Goal: Transaction & Acquisition: Purchase product/service

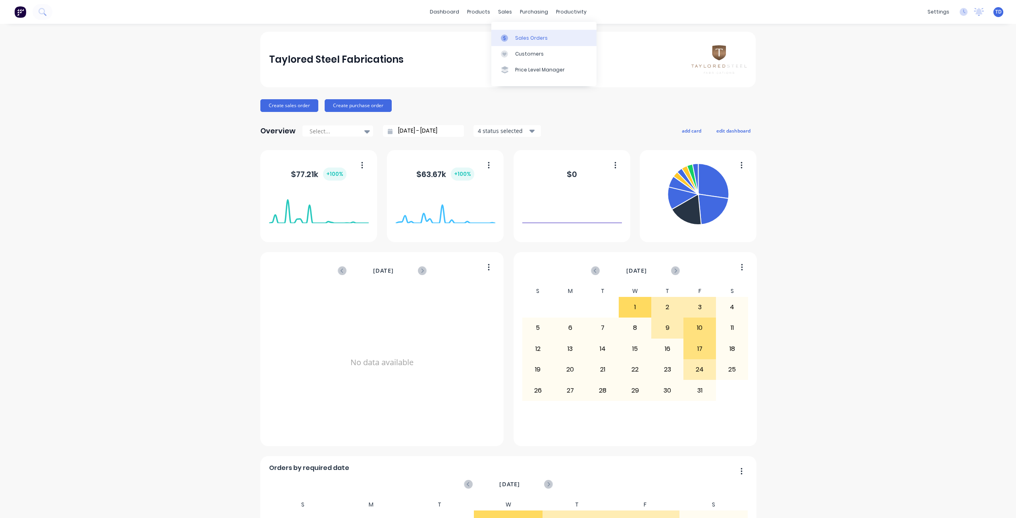
click at [514, 37] on link "Sales Orders" at bounding box center [544, 38] width 105 height 16
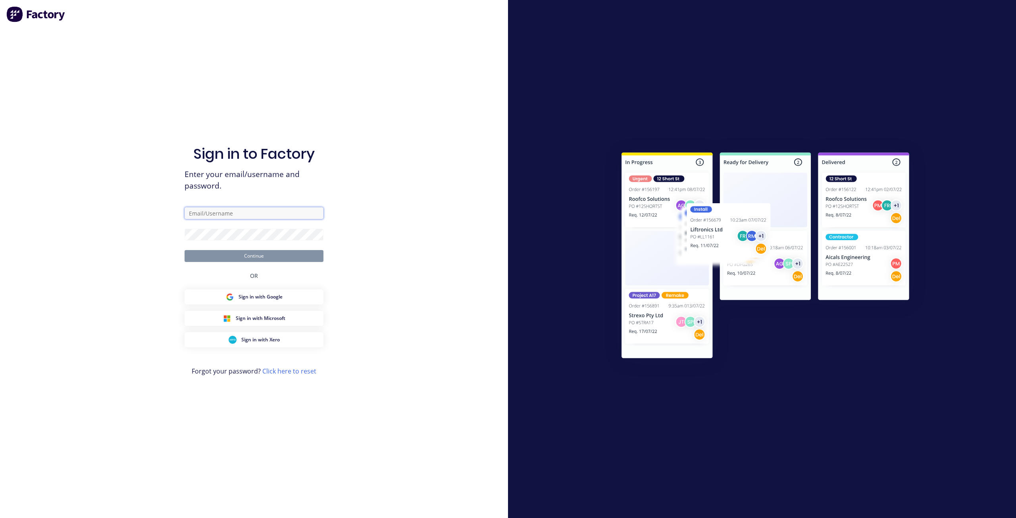
type input "[EMAIL_ADDRESS][DOMAIN_NAME]"
click at [247, 253] on button "Continue" at bounding box center [254, 256] width 139 height 12
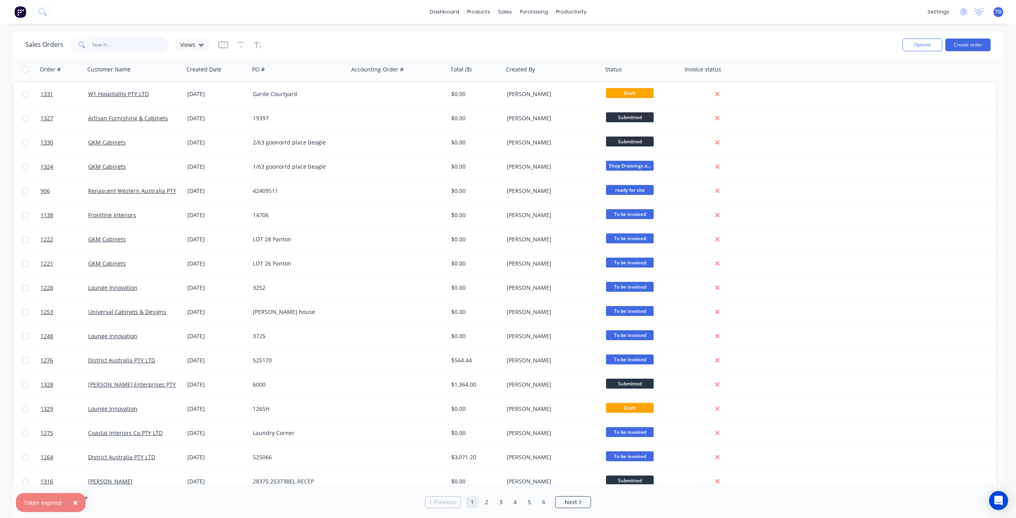
click at [111, 42] on input "text" at bounding box center [130, 45] width 77 height 16
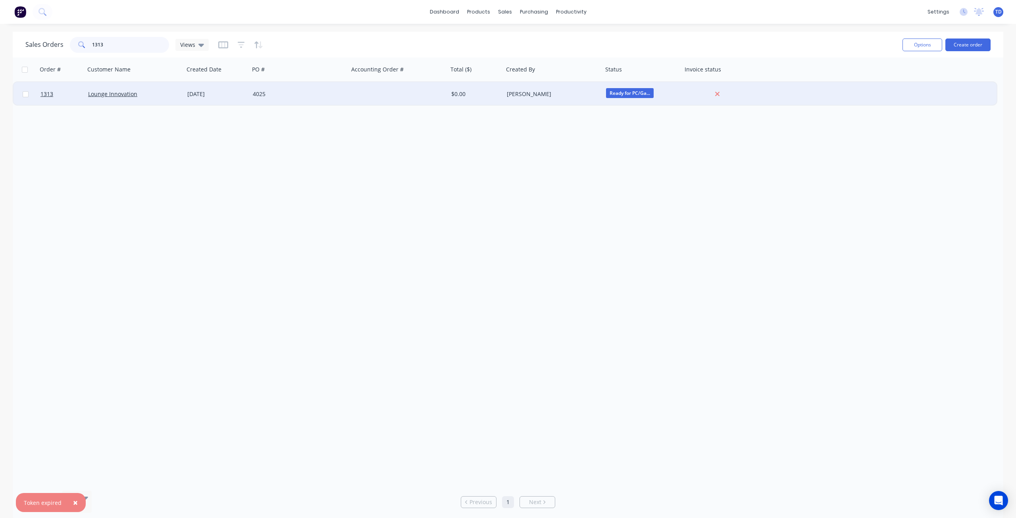
type input "1313"
click at [286, 97] on div "4025" at bounding box center [297, 94] width 88 height 8
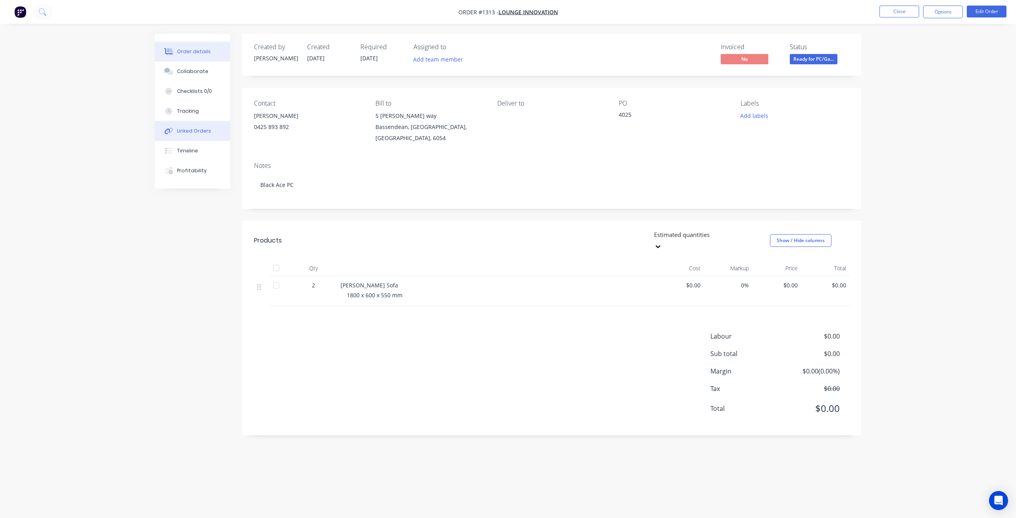
click at [181, 129] on div "Linked Orders" at bounding box center [194, 130] width 34 height 7
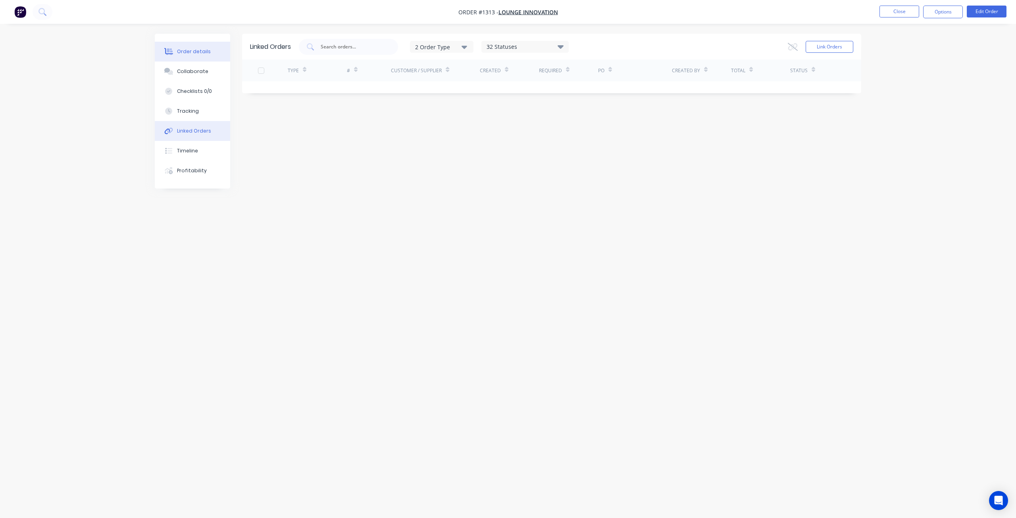
click at [191, 50] on div "Order details" at bounding box center [194, 51] width 34 height 7
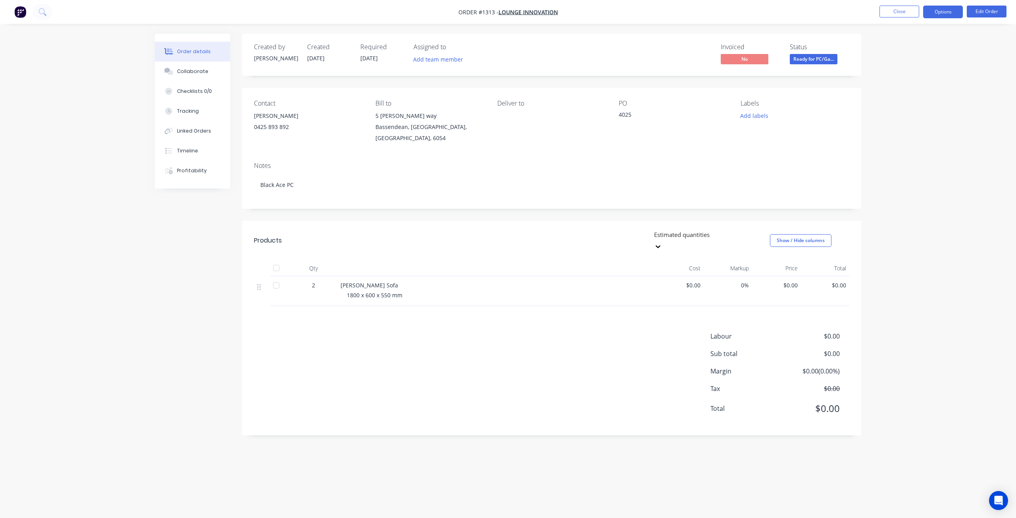
click at [941, 9] on button "Options" at bounding box center [943, 12] width 40 height 13
click at [892, 142] on div "Purchase Products" at bounding box center [919, 144] width 73 height 12
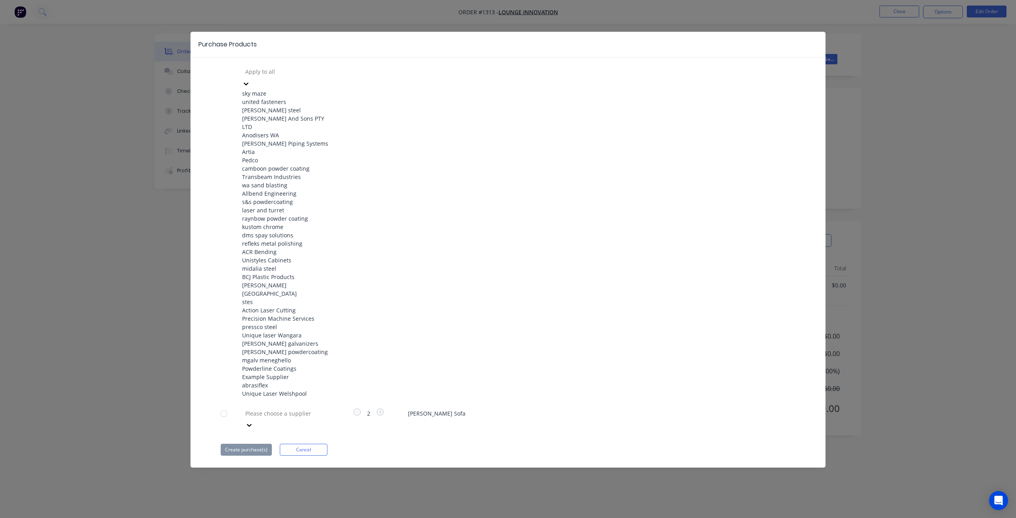
click at [298, 73] on div at bounding box center [302, 72] width 114 height 10
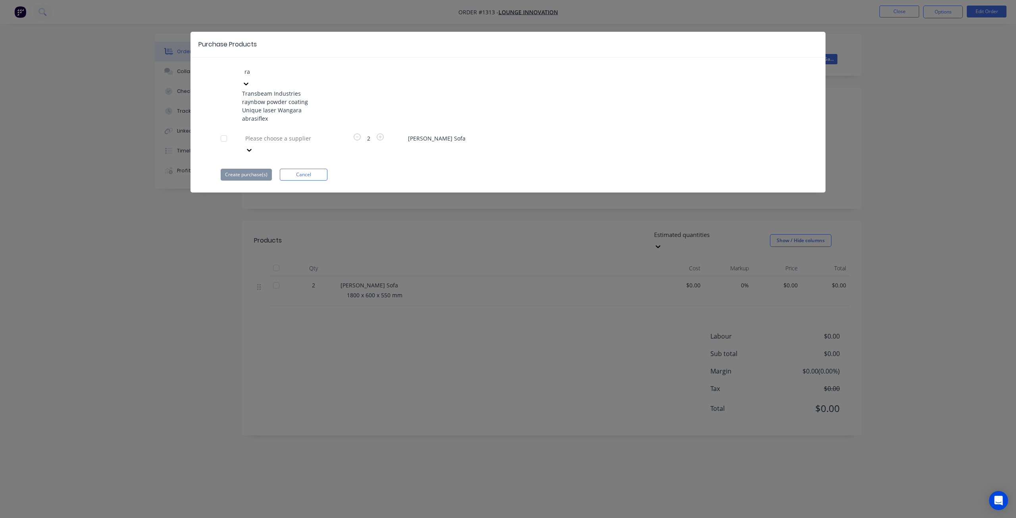
type input "ray"
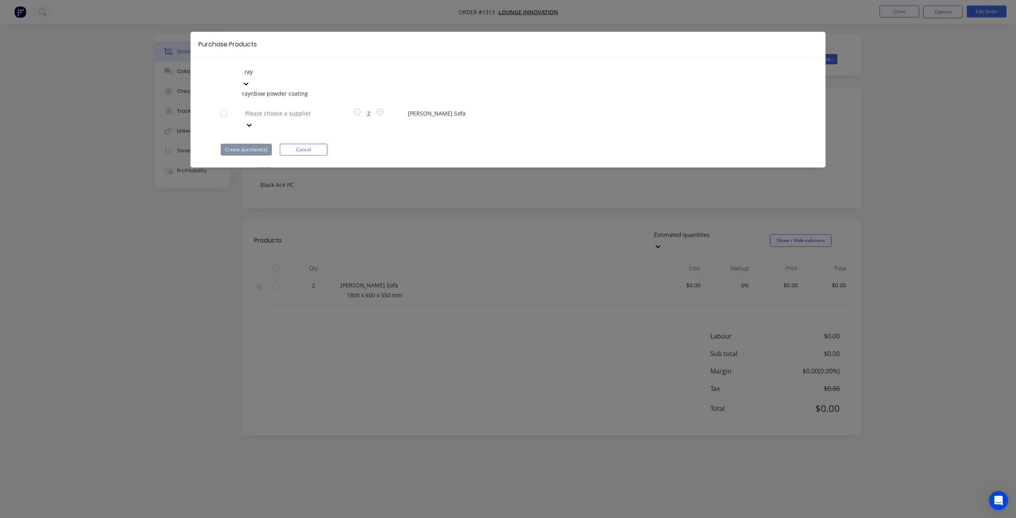
click at [291, 91] on div "raynbow powder coating" at bounding box center [285, 93] width 87 height 8
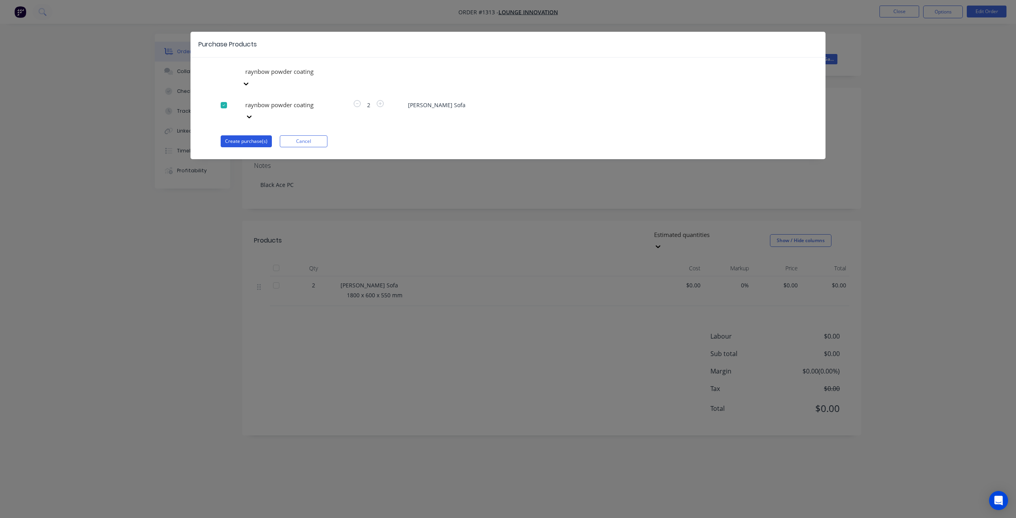
click at [249, 135] on button "Create purchase(s)" at bounding box center [246, 141] width 51 height 12
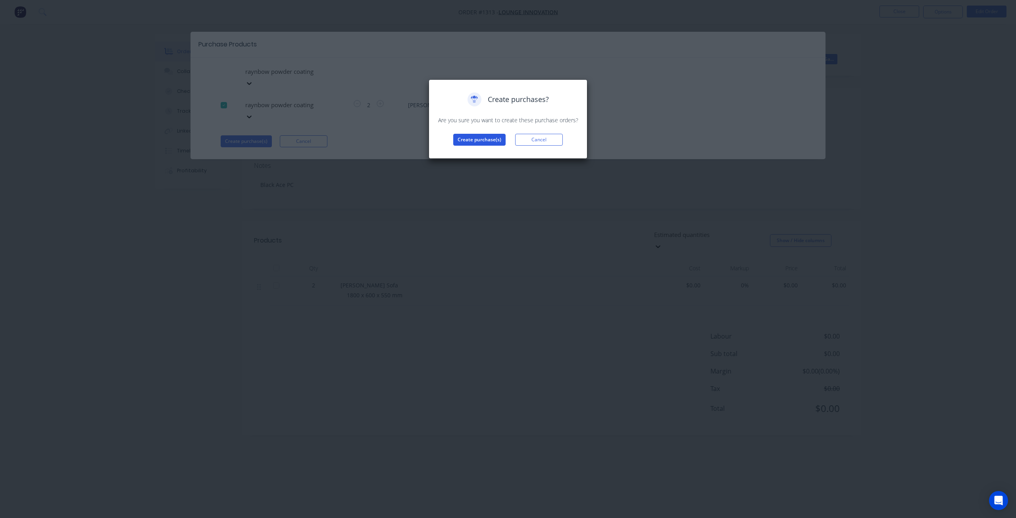
click at [479, 136] on button "Create purchase(s)" at bounding box center [479, 140] width 52 height 12
click at [485, 147] on button "View purchase(s)" at bounding box center [480, 152] width 48 height 12
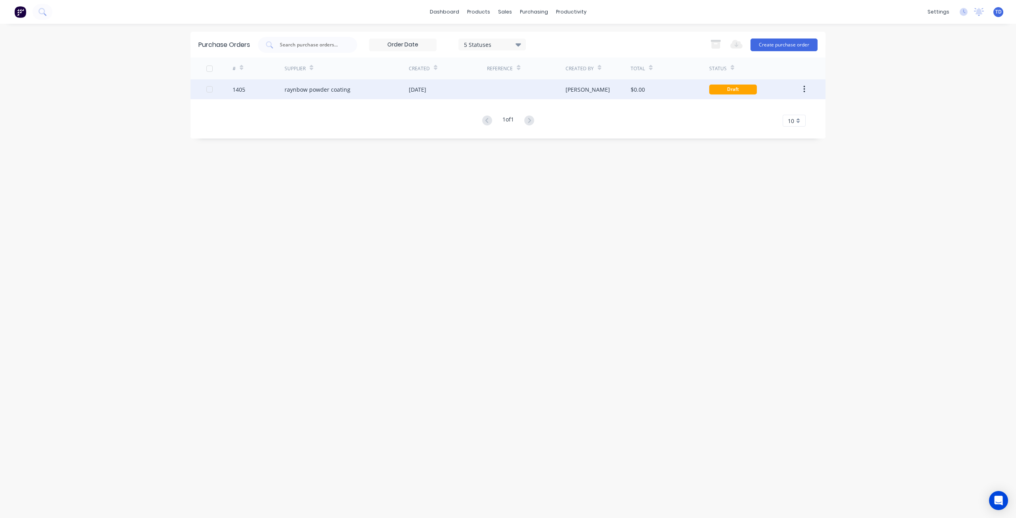
click at [388, 86] on div "raynbow powder coating" at bounding box center [347, 89] width 124 height 20
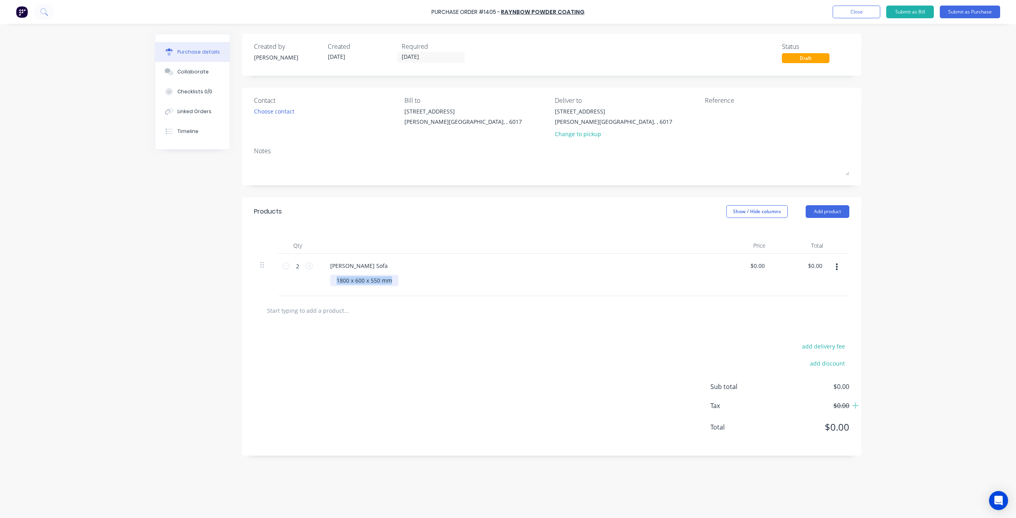
drag, startPoint x: 335, startPoint y: 278, endPoint x: 395, endPoint y: 274, distance: 59.3
click at [395, 274] on div "[PERSON_NAME] Sofa 1800 x 600 x 550 mm" at bounding box center [516, 275] width 397 height 42
drag, startPoint x: 360, startPoint y: 263, endPoint x: 297, endPoint y: 262, distance: 63.5
click at [297, 262] on div "2 2 [PERSON_NAME] Sofa $0.00 $0.00 $0.00 $0.00" at bounding box center [552, 275] width 596 height 42
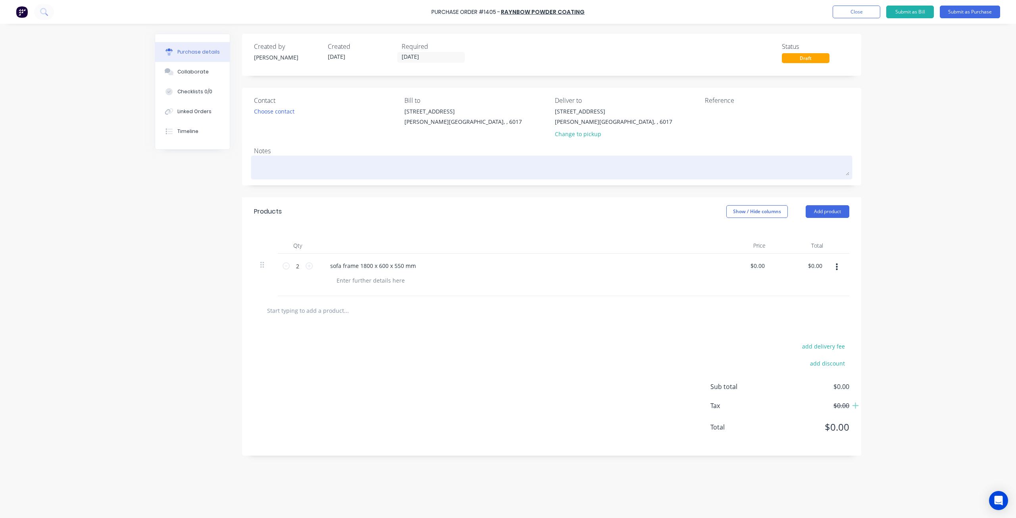
click at [264, 166] on textarea at bounding box center [552, 167] width 596 height 18
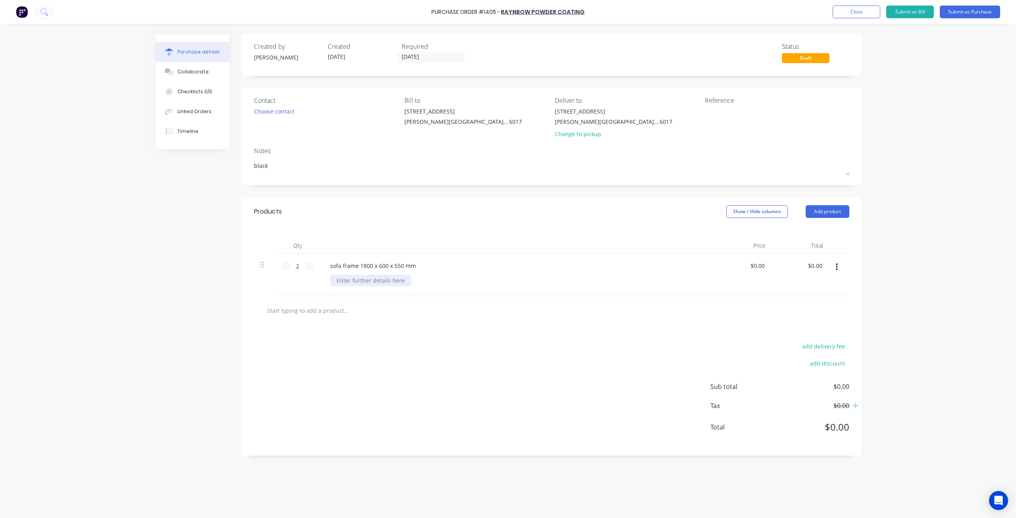
click at [372, 282] on div at bounding box center [370, 281] width 81 height 12
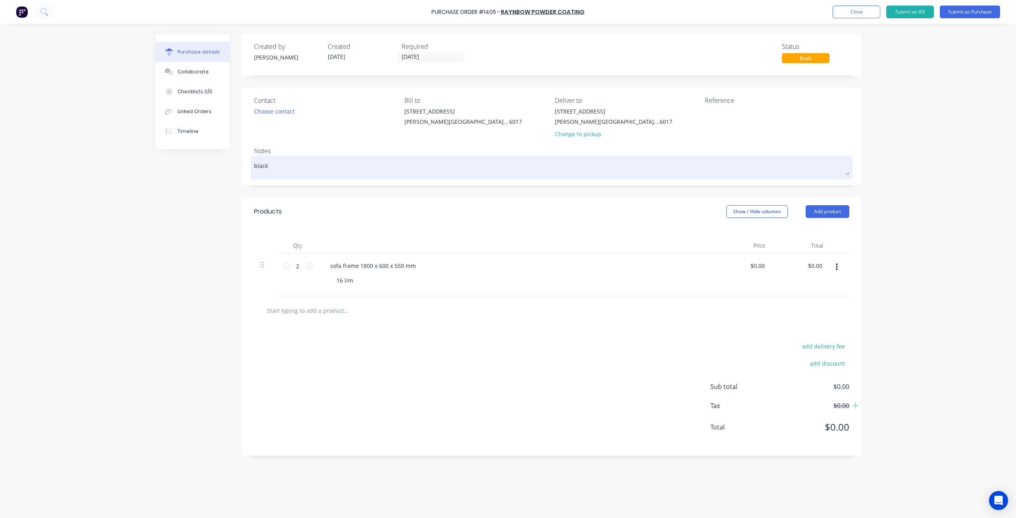
click at [275, 167] on textarea "black" at bounding box center [552, 167] width 596 height 18
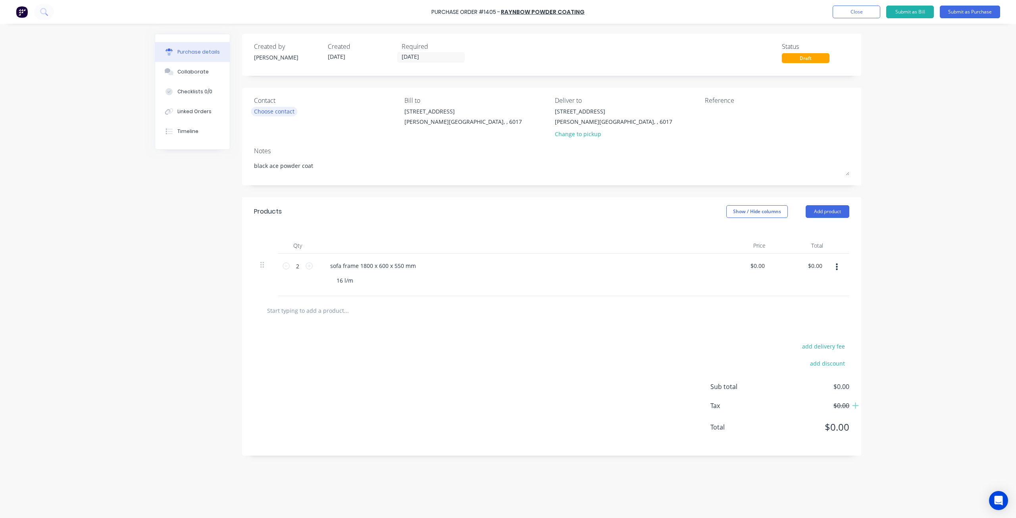
type textarea "black ace powder coat"
click at [278, 108] on div "Choose contact" at bounding box center [274, 111] width 40 height 8
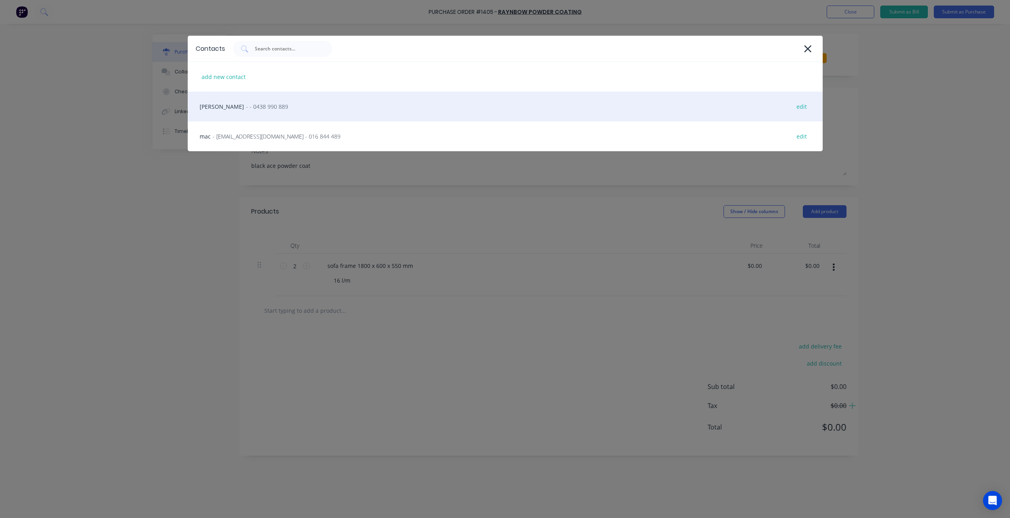
click at [272, 105] on div "andy - - 0438 990 889 edit" at bounding box center [505, 107] width 635 height 30
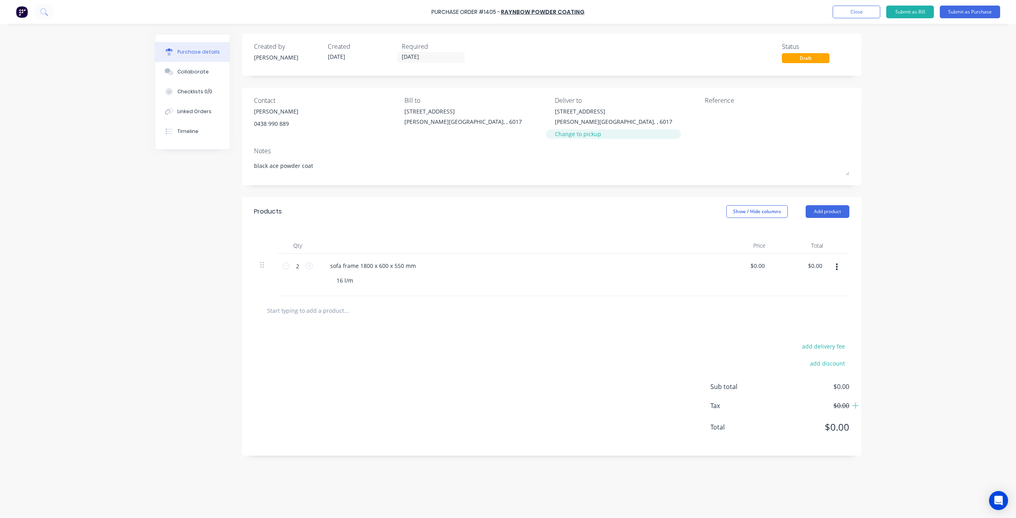
click at [591, 135] on div "Change to pickup" at bounding box center [614, 134] width 118 height 8
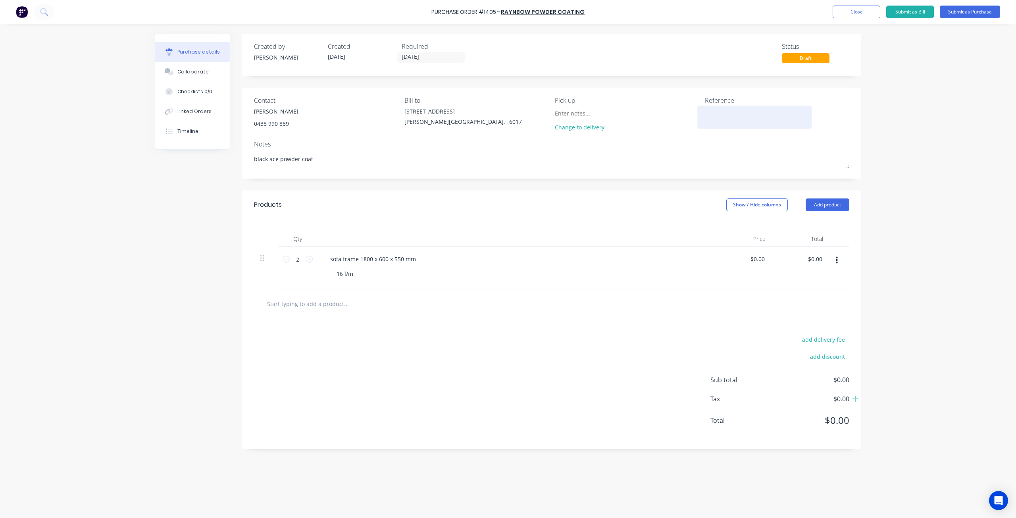
click at [742, 116] on textarea at bounding box center [754, 116] width 99 height 18
type textarea "lounge innovation #1313"
click at [963, 10] on button "Submit as Purchase" at bounding box center [970, 12] width 60 height 13
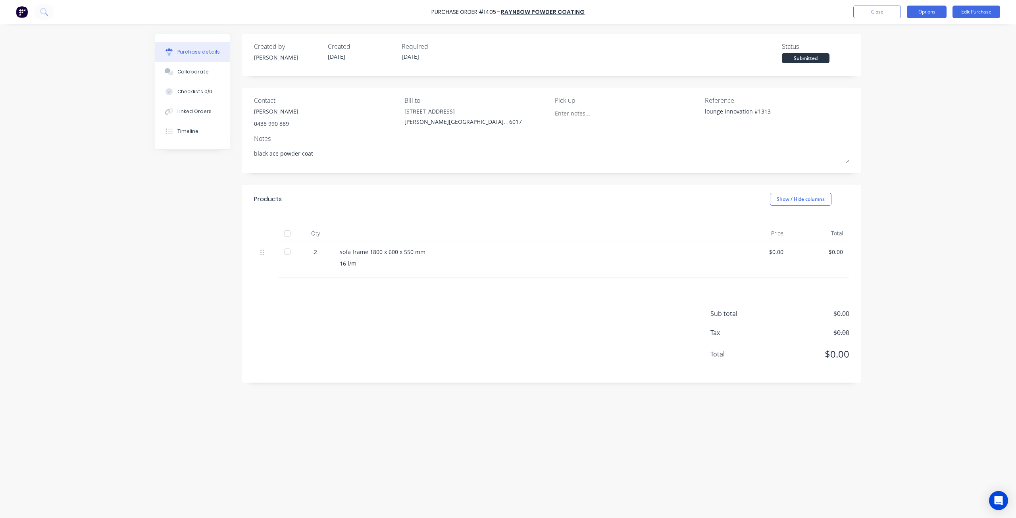
click at [919, 12] on button "Options" at bounding box center [927, 12] width 40 height 13
click at [911, 29] on div "Print / Email" at bounding box center [909, 33] width 61 height 12
click at [902, 65] on div "Without pricing" at bounding box center [909, 64] width 61 height 12
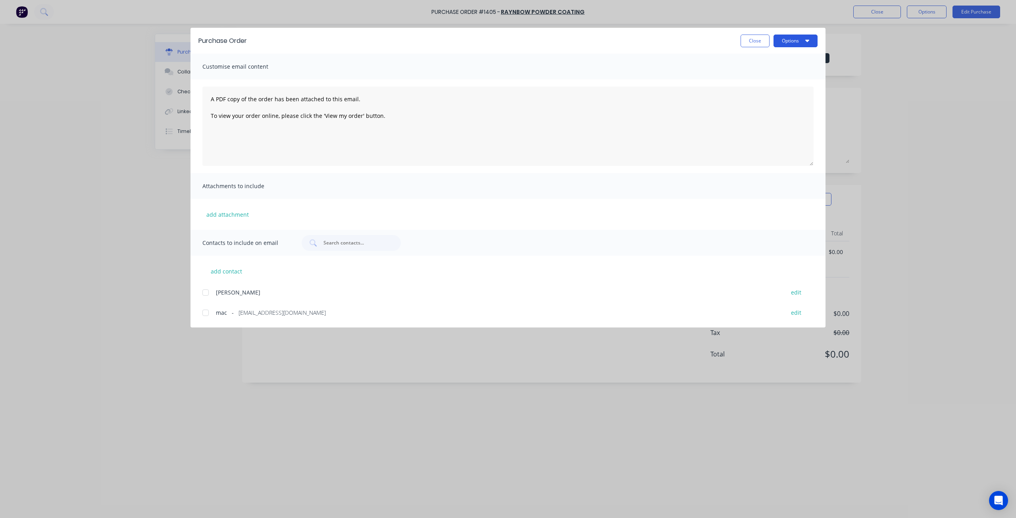
click at [785, 38] on button "Options" at bounding box center [796, 41] width 44 height 13
click at [774, 80] on div "Print" at bounding box center [780, 77] width 61 height 12
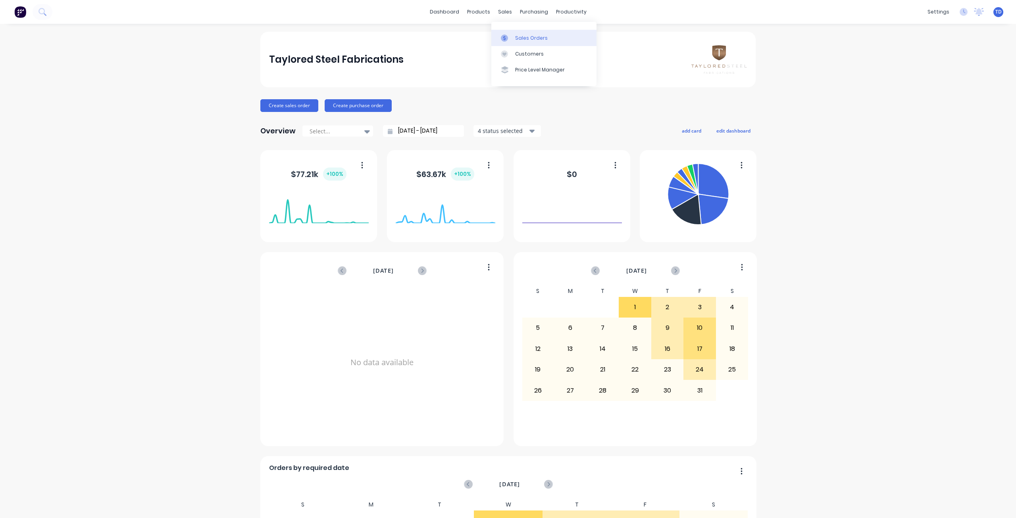
click at [515, 40] on link "Sales Orders" at bounding box center [544, 38] width 105 height 16
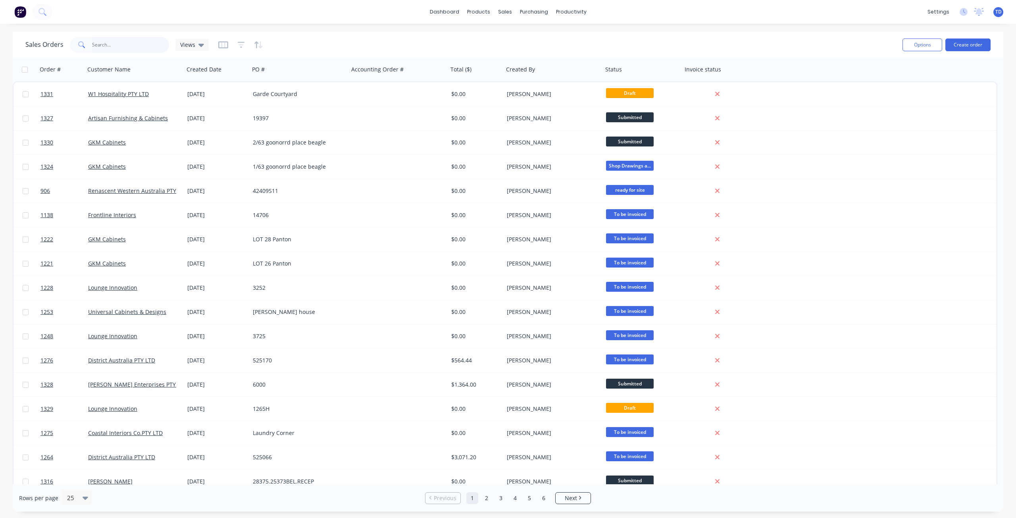
click at [110, 48] on input "text" at bounding box center [130, 45] width 77 height 16
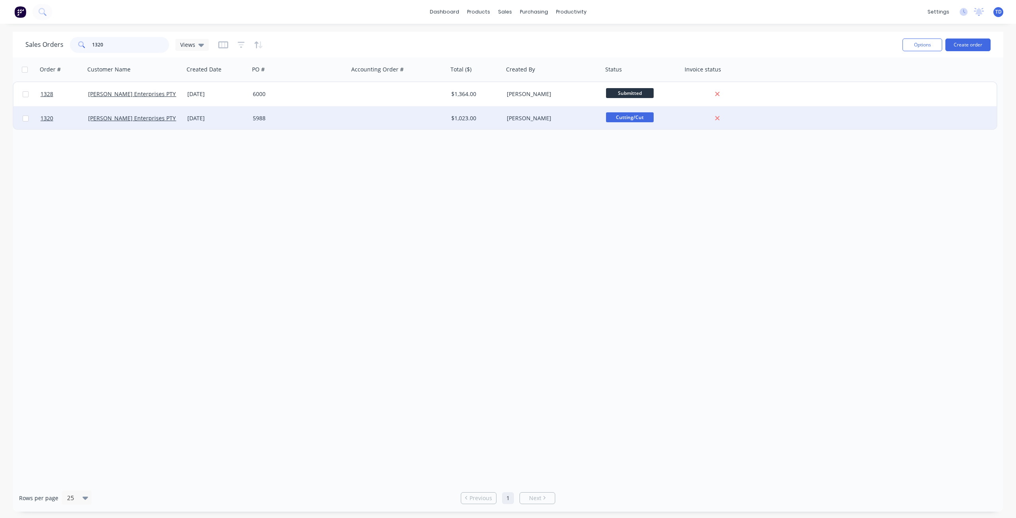
type input "1320"
click at [182, 120] on div "[PERSON_NAME] Enterprises PTY LTD" at bounding box center [134, 118] width 99 height 24
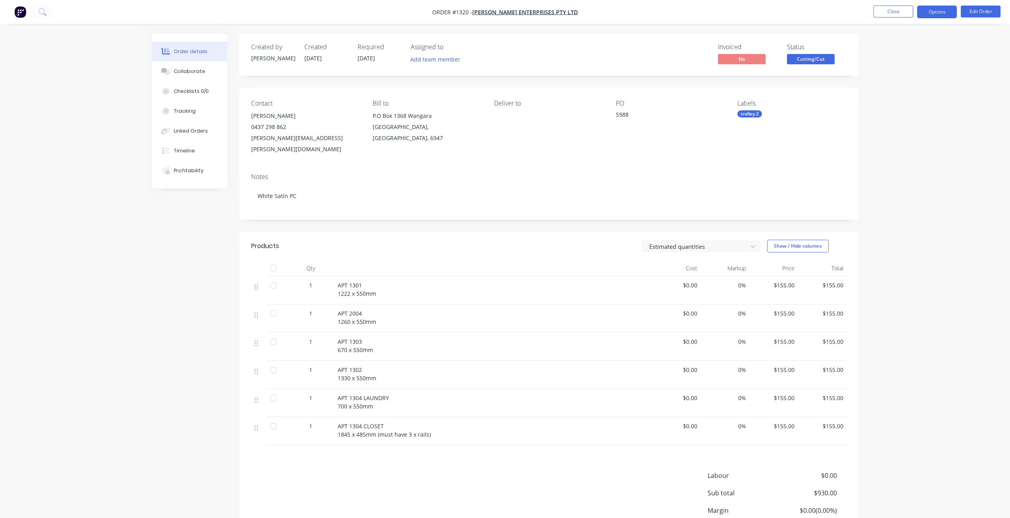
click at [945, 12] on button "Options" at bounding box center [938, 12] width 40 height 13
click at [917, 143] on div "Purchase Products" at bounding box center [913, 144] width 73 height 12
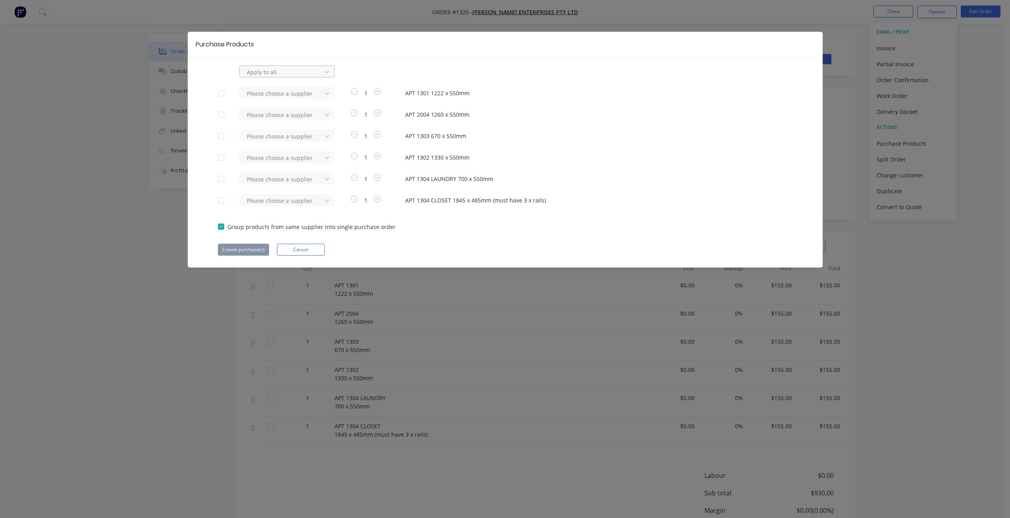
click at [287, 69] on div at bounding box center [281, 72] width 71 height 10
type input "ray"
click at [287, 87] on div "raynbow powder coating" at bounding box center [286, 89] width 95 height 15
click at [243, 246] on button "Create purchase(s)" at bounding box center [243, 250] width 51 height 12
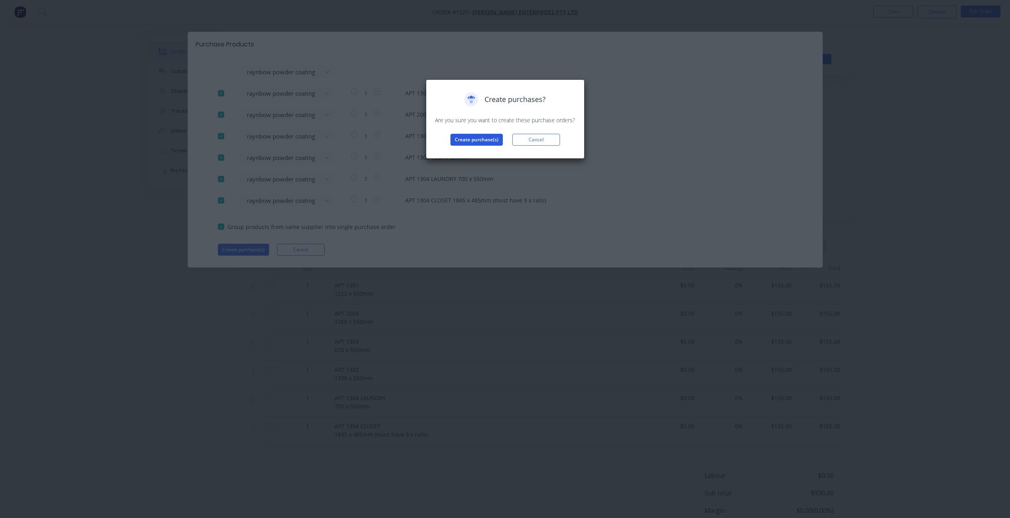
click at [477, 136] on button "Create purchase(s)" at bounding box center [477, 140] width 52 height 12
click at [484, 155] on button "View purchase(s)" at bounding box center [477, 152] width 48 height 12
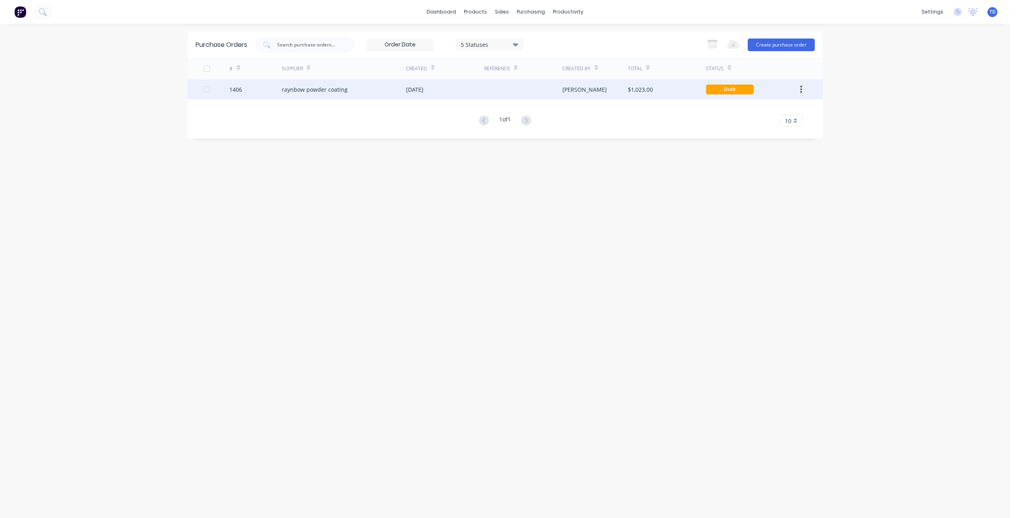
click at [342, 85] on div "raynbow powder coating" at bounding box center [344, 89] width 124 height 20
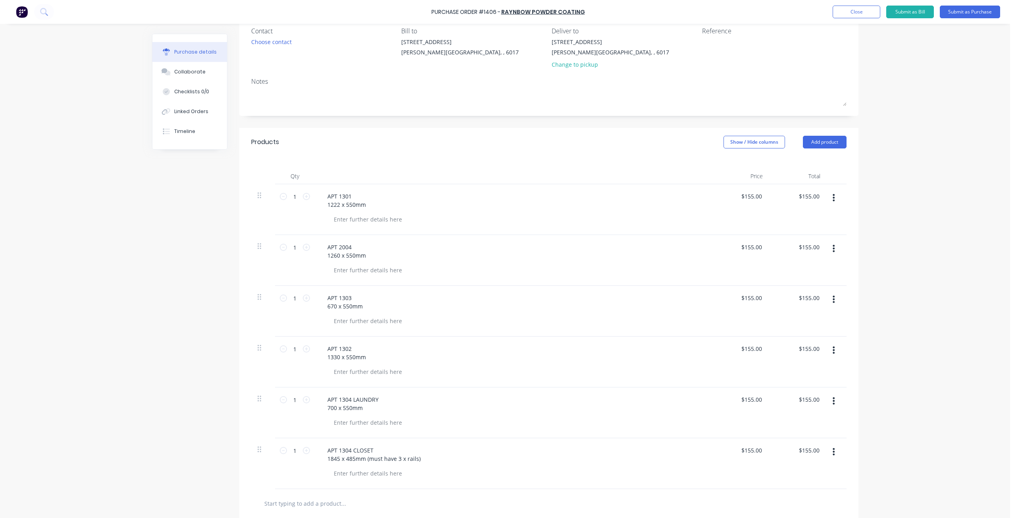
scroll to position [69, 0]
drag, startPoint x: 368, startPoint y: 205, endPoint x: 289, endPoint y: 183, distance: 82.7
click at [289, 183] on div "Qty Price Total 1 1 APT 1301 1222 x 550mm $155.00 $155.00 $155.00 $155.00 1 1 A…" at bounding box center [548, 323] width 619 height 333
click at [305, 200] on icon at bounding box center [306, 196] width 7 height 7
type input "2"
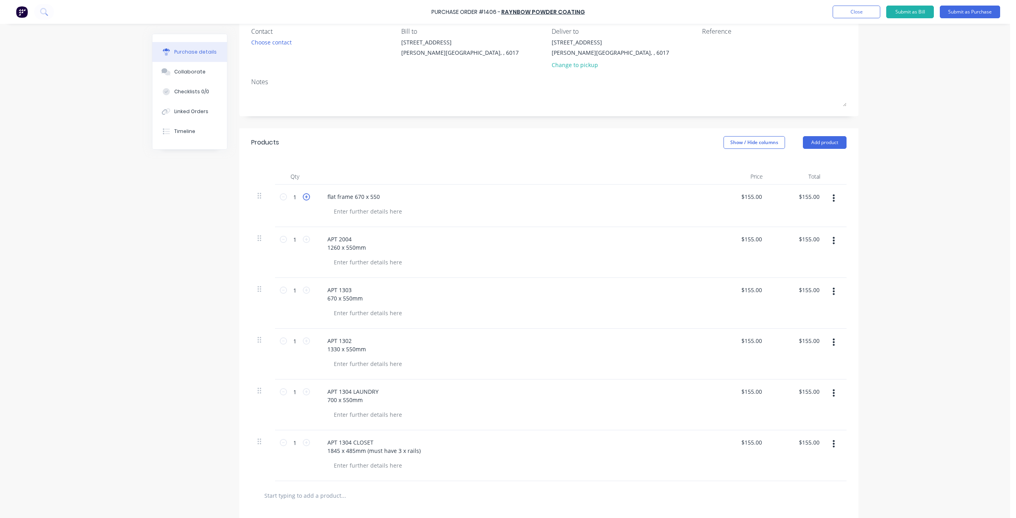
type input "$310.00"
click at [305, 200] on icon at bounding box center [306, 196] width 7 height 7
type input "3"
type input "$465.00"
click at [305, 200] on icon at bounding box center [306, 196] width 7 height 7
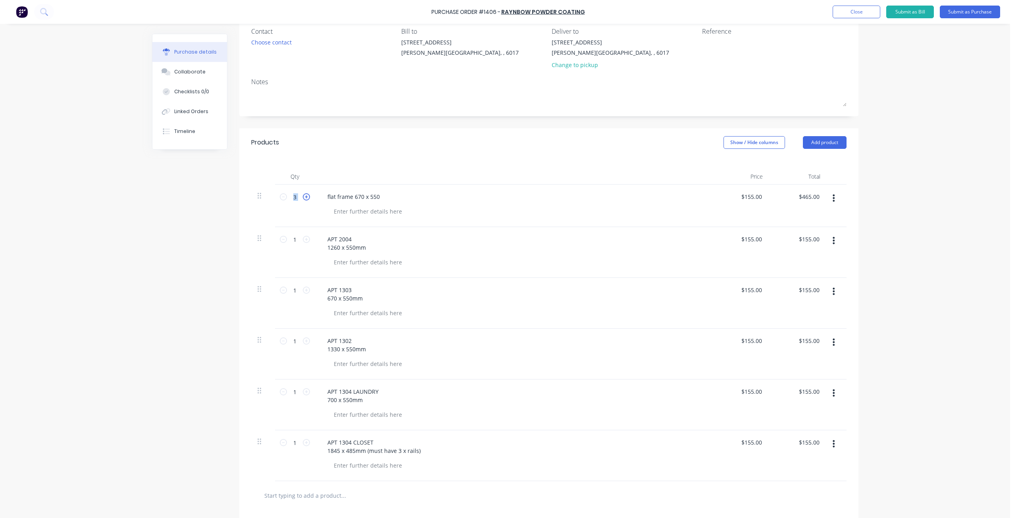
type input "4"
type input "$620.00"
drag, startPoint x: 365, startPoint y: 249, endPoint x: 250, endPoint y: 200, distance: 124.7
click at [251, 200] on div "4 4 flat frame 670 x 550 $155.00 $155.00 $620.00 $620.00 1 1 APT 2004 1260 x 55…" at bounding box center [549, 333] width 596 height 297
click at [304, 241] on icon at bounding box center [306, 239] width 7 height 7
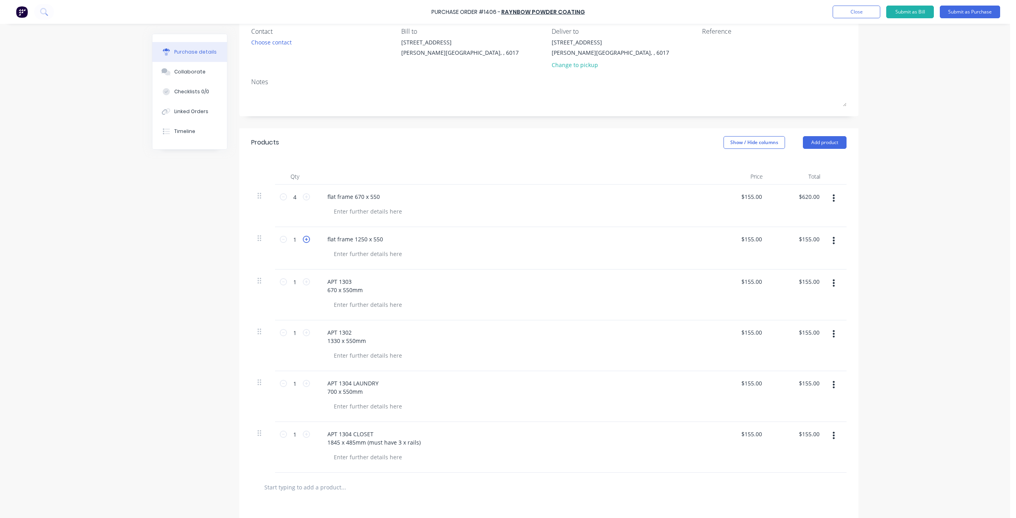
type input "2"
type input "$310.00"
click at [304, 241] on icon at bounding box center [306, 239] width 7 height 7
type input "3"
type input "$465.00"
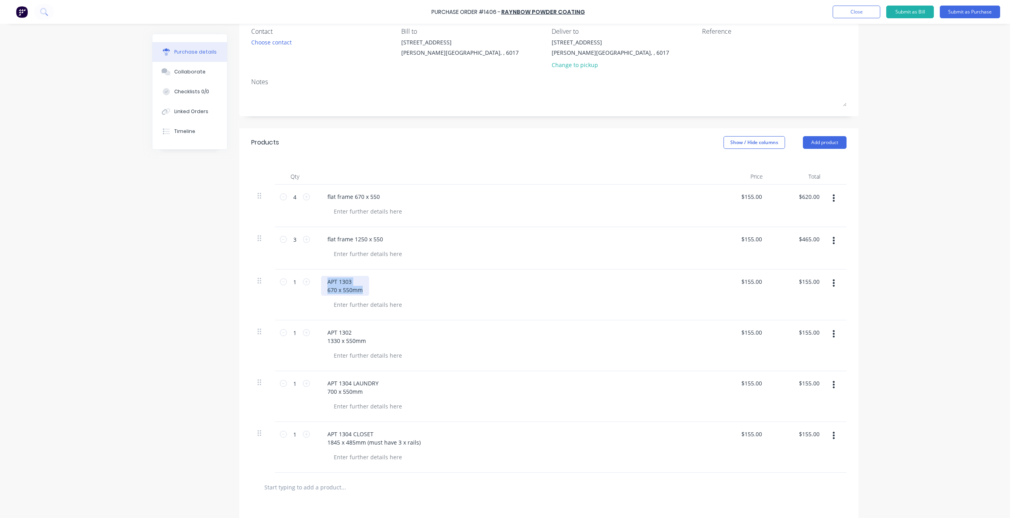
drag, startPoint x: 360, startPoint y: 295, endPoint x: 270, endPoint y: 257, distance: 98.0
click at [270, 257] on div "4 4 flat frame 670 x 550 $155.00 $155.00 $620.00 $620.00 3 3 flat frame 1250 x …" at bounding box center [549, 329] width 596 height 288
drag, startPoint x: 325, startPoint y: 326, endPoint x: 296, endPoint y: 312, distance: 32.1
click at [295, 312] on div "1 1 APT 1302 1330 x 550mm $155.00 $155.00 $155.00 $155.00" at bounding box center [549, 337] width 596 height 51
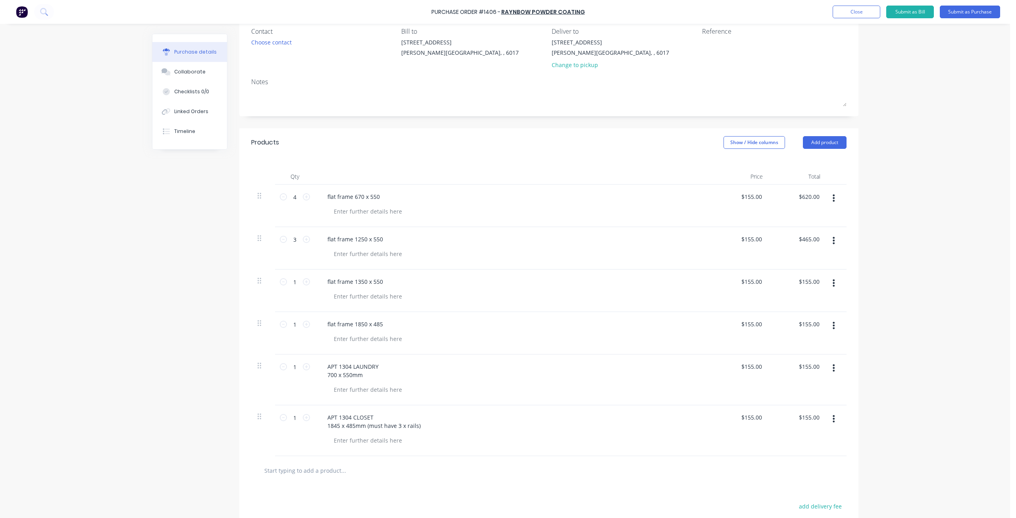
click at [836, 368] on button "button" at bounding box center [834, 368] width 19 height 14
click at [804, 442] on button "Delete" at bounding box center [809, 437] width 67 height 16
click at [833, 369] on icon "button" at bounding box center [834, 368] width 2 height 9
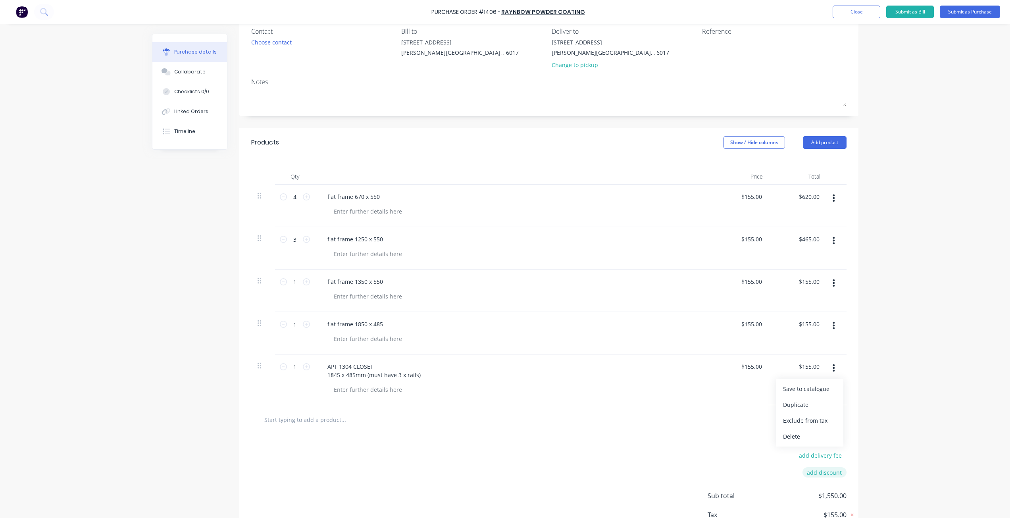
drag, startPoint x: 809, startPoint y: 436, endPoint x: 810, endPoint y: 425, distance: 11.1
click at [809, 436] on button "Delete" at bounding box center [809, 437] width 67 height 16
drag, startPoint x: 759, startPoint y: 324, endPoint x: 698, endPoint y: 322, distance: 61.2
click at [698, 322] on div "1 1 flat frame 1850 x 485 155.00 155.00 $155.00 $155.00" at bounding box center [549, 333] width 596 height 42
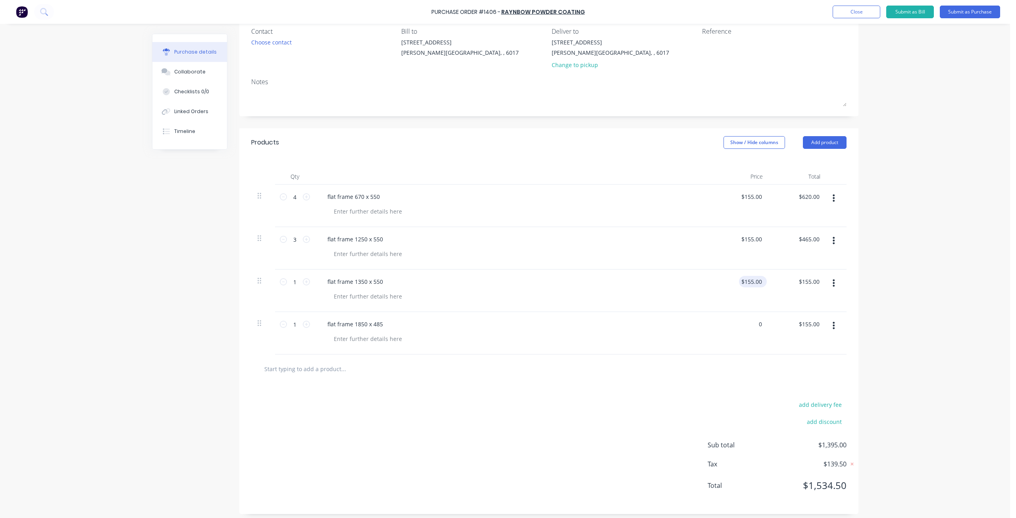
type input "0"
type input "155.00"
type input "$0.00"
drag, startPoint x: 759, startPoint y: 282, endPoint x: 731, endPoint y: 279, distance: 28.4
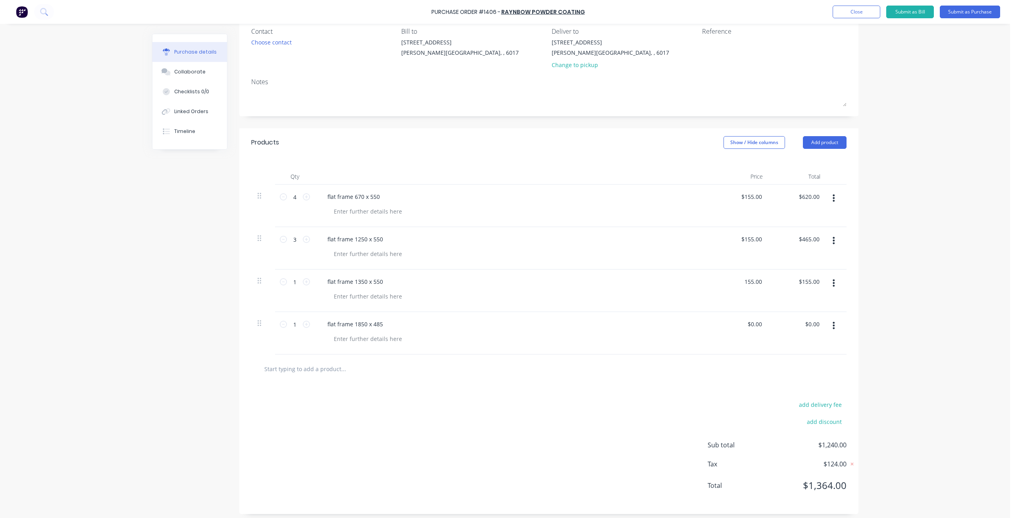
click at [731, 279] on div "155.00 155.00" at bounding box center [741, 291] width 58 height 42
type input "$0.00"
drag, startPoint x: 760, startPoint y: 235, endPoint x: 732, endPoint y: 238, distance: 27.9
click at [732, 238] on div "$155.00 $155.00" at bounding box center [741, 248] width 58 height 42
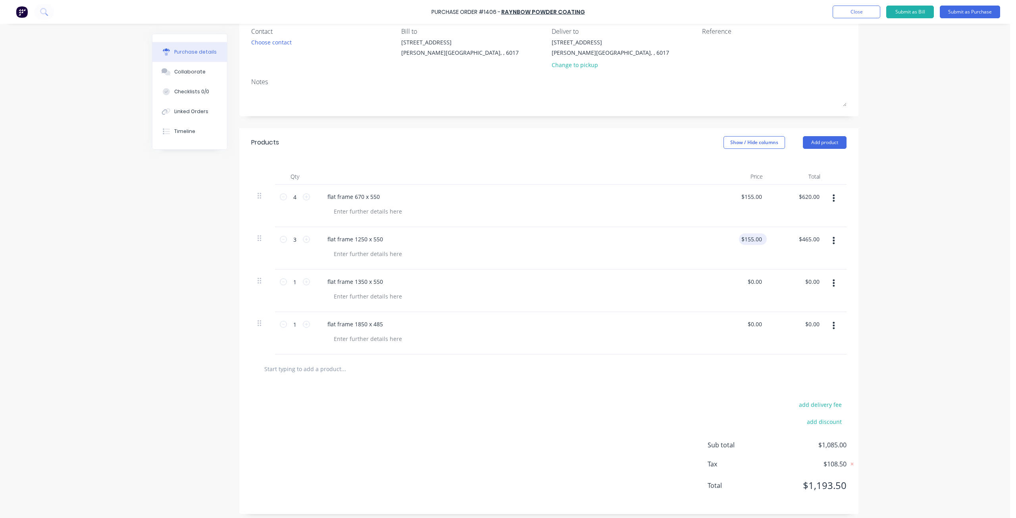
click at [761, 240] on div "$155.00 $155.00" at bounding box center [751, 239] width 25 height 12
drag, startPoint x: 761, startPoint y: 239, endPoint x: 713, endPoint y: 241, distance: 47.7
click at [713, 241] on div "155.00 155.00" at bounding box center [741, 248] width 58 height 42
type input "0"
click at [759, 199] on input "$155.00" at bounding box center [751, 197] width 25 height 12
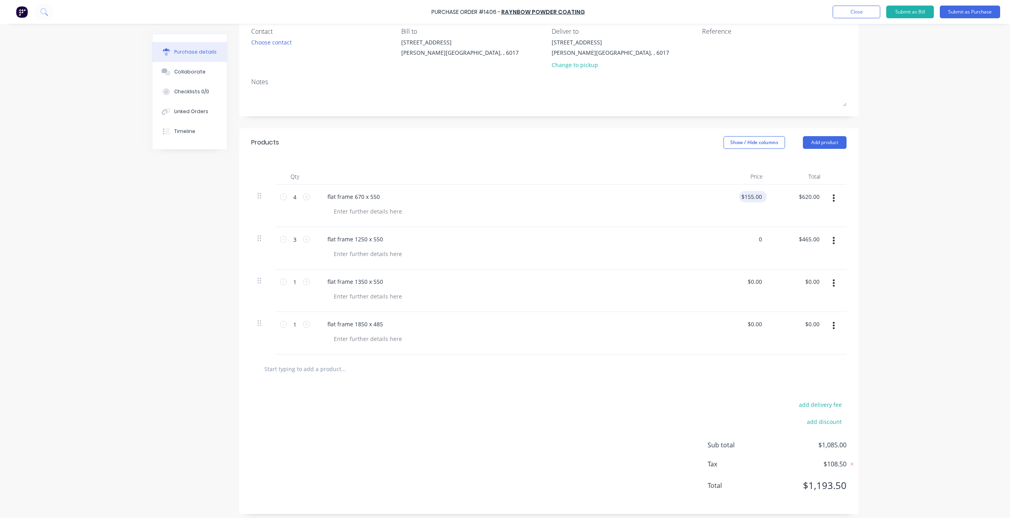
type input "155.00"
type input "$0.00"
drag, startPoint x: 759, startPoint y: 197, endPoint x: 734, endPoint y: 199, distance: 25.9
click at [734, 199] on div "155.00 155.00" at bounding box center [741, 206] width 58 height 42
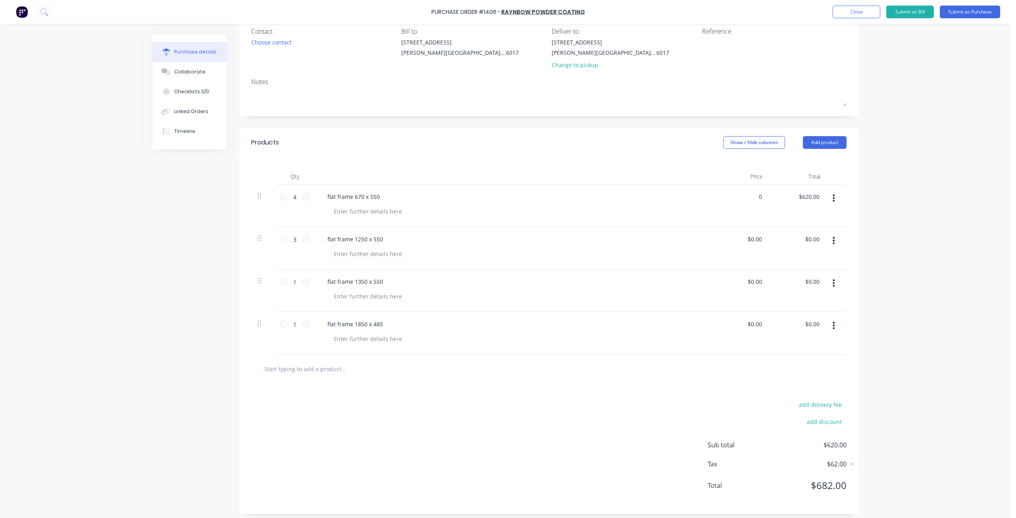
type input "$0.00"
click at [881, 236] on div "Purchase Order #1406 - raynbow powder coating Add product Close Submit as Bill …" at bounding box center [505, 259] width 1010 height 518
click at [353, 212] on div at bounding box center [368, 212] width 81 height 12
click at [379, 212] on div at bounding box center [368, 212] width 81 height 12
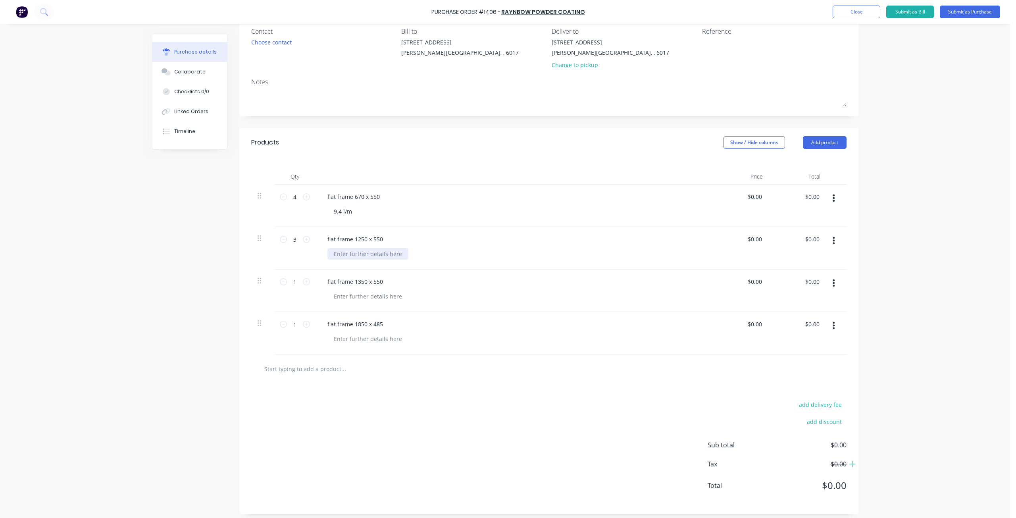
click at [358, 252] on div at bounding box center [368, 254] width 81 height 12
click at [359, 258] on div at bounding box center [368, 254] width 81 height 12
click at [376, 297] on div at bounding box center [368, 297] width 81 height 12
click at [378, 298] on div at bounding box center [368, 297] width 81 height 12
click at [349, 338] on div at bounding box center [368, 339] width 81 height 12
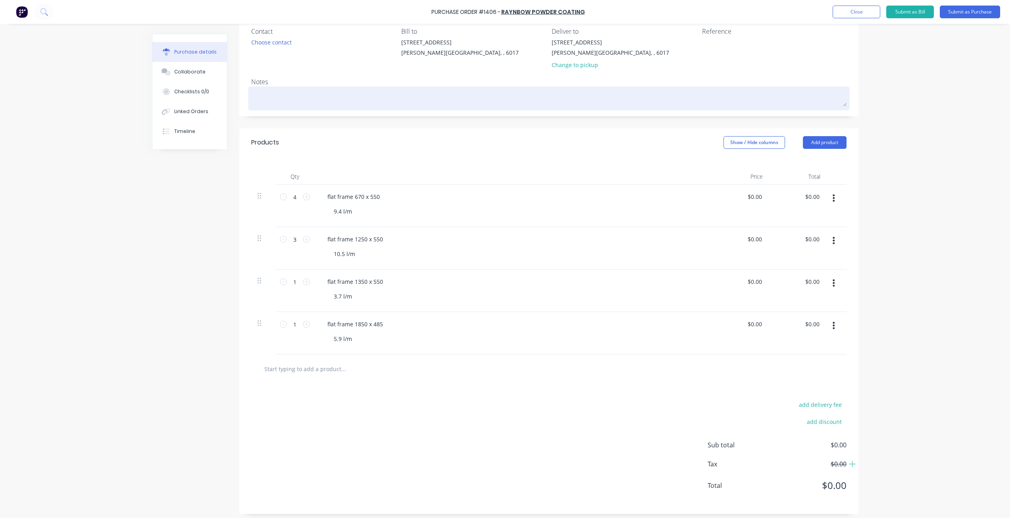
click at [282, 100] on textarea at bounding box center [549, 98] width 596 height 18
type textarea "x"
type textarea "w"
type textarea "x"
type textarea "whi"
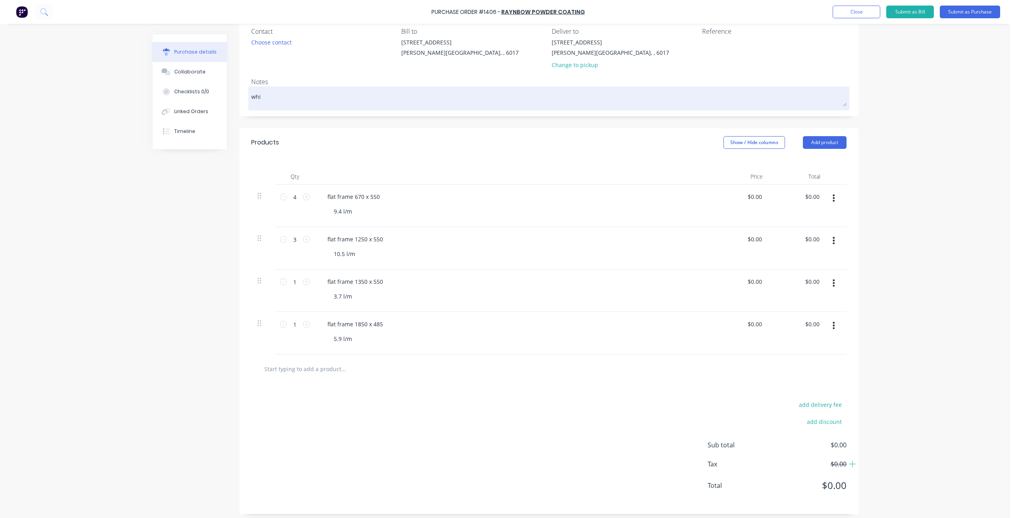
type textarea "x"
type textarea "whit"
type textarea "x"
type textarea "white"
type textarea "x"
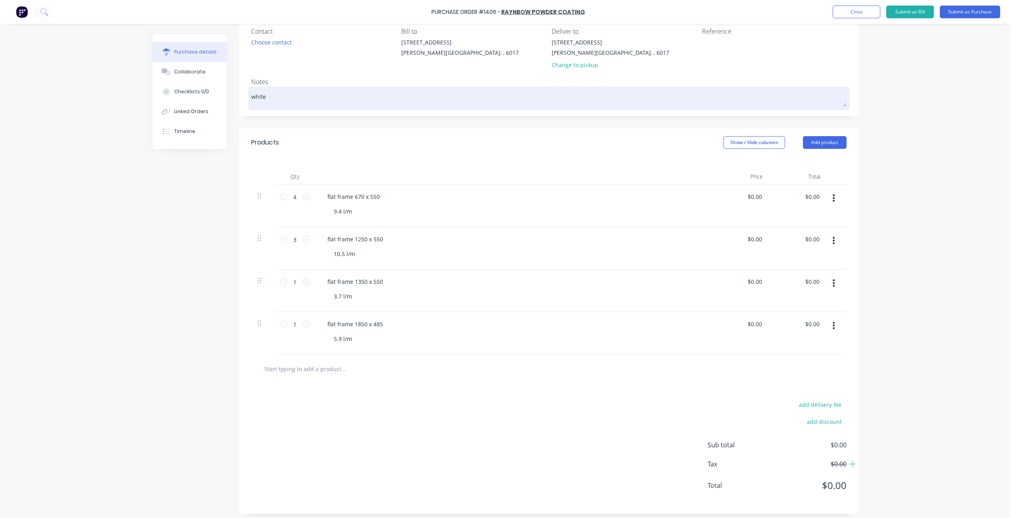
type textarea "white"
type textarea "x"
type textarea "white s"
type textarea "x"
type textarea "white sa"
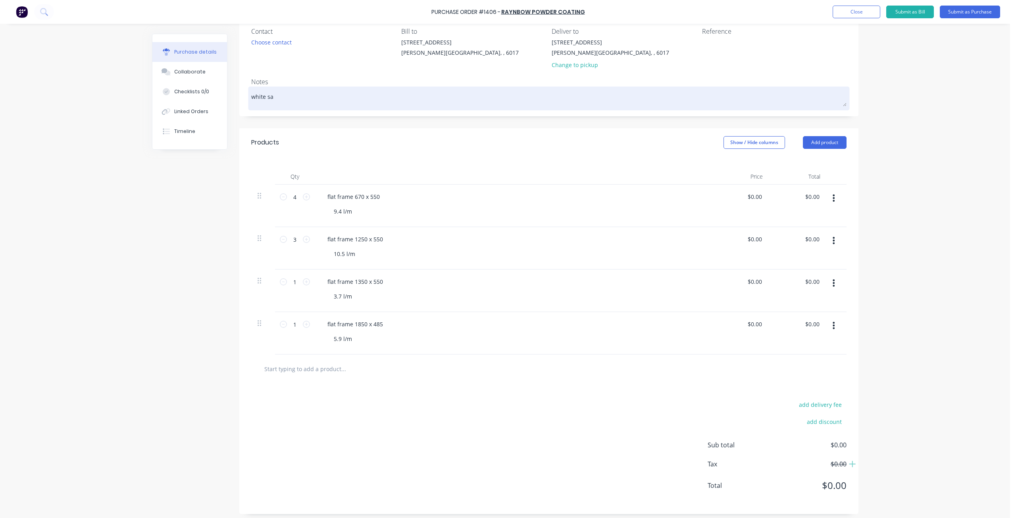
type textarea "x"
type textarea "white sat"
type textarea "x"
type textarea "white sati"
type textarea "x"
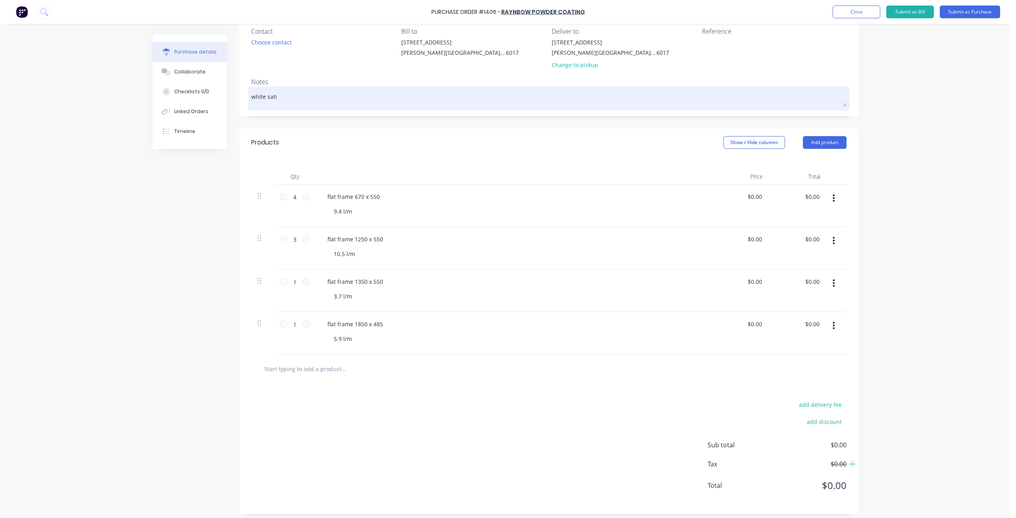
type textarea "white satin"
type textarea "x"
type textarea "white satin"
type textarea "x"
type textarea "white satin p"
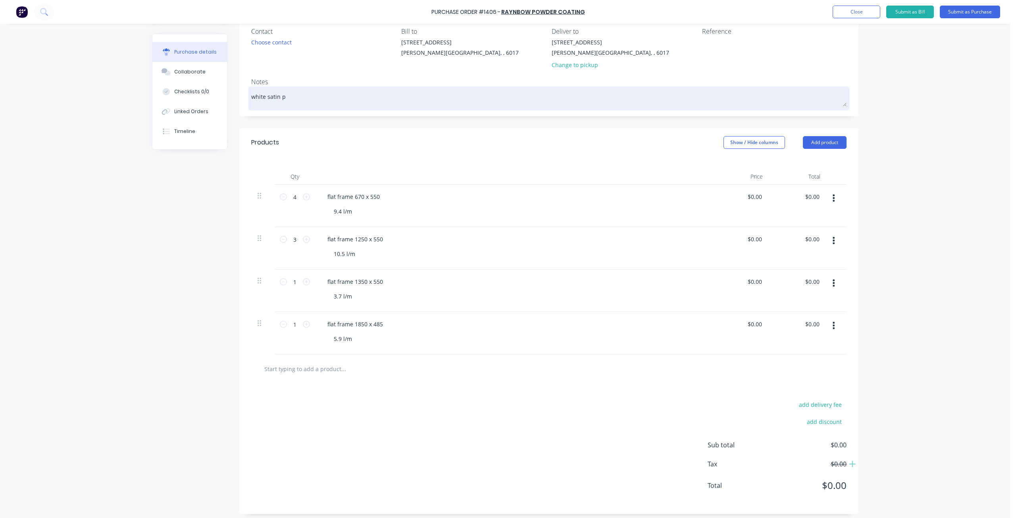
type textarea "x"
type textarea "white satin po"
type textarea "x"
type textarea "white satin pow"
type textarea "x"
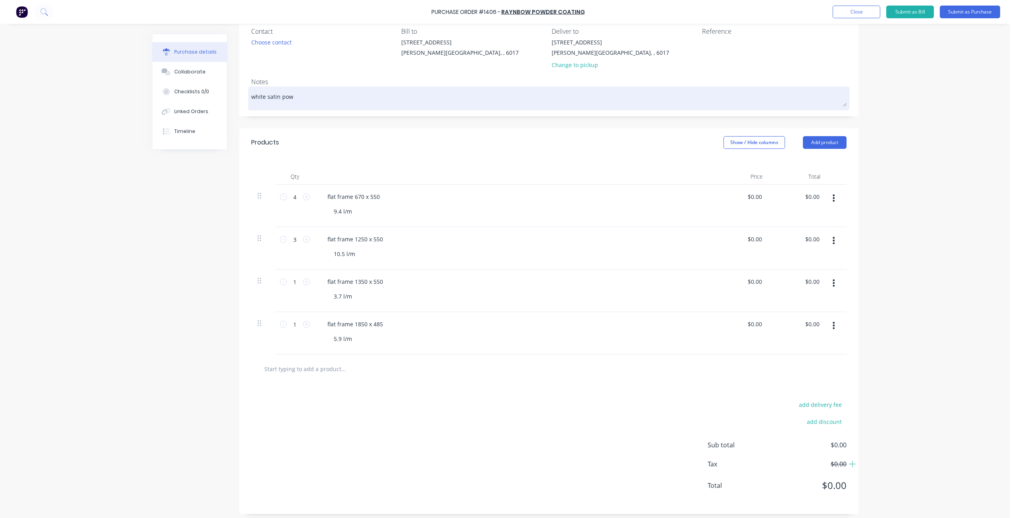
type textarea "white satin powd"
type textarea "x"
type textarea "white satin powde"
type textarea "x"
type textarea "white satin powder"
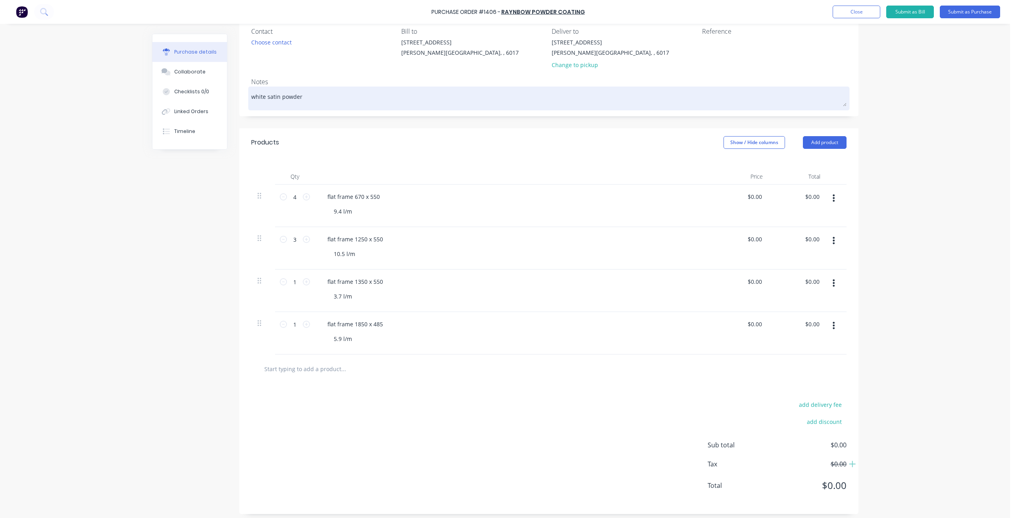
type textarea "x"
type textarea "white satin powder"
type textarea "x"
type textarea "white satin powder c"
type textarea "x"
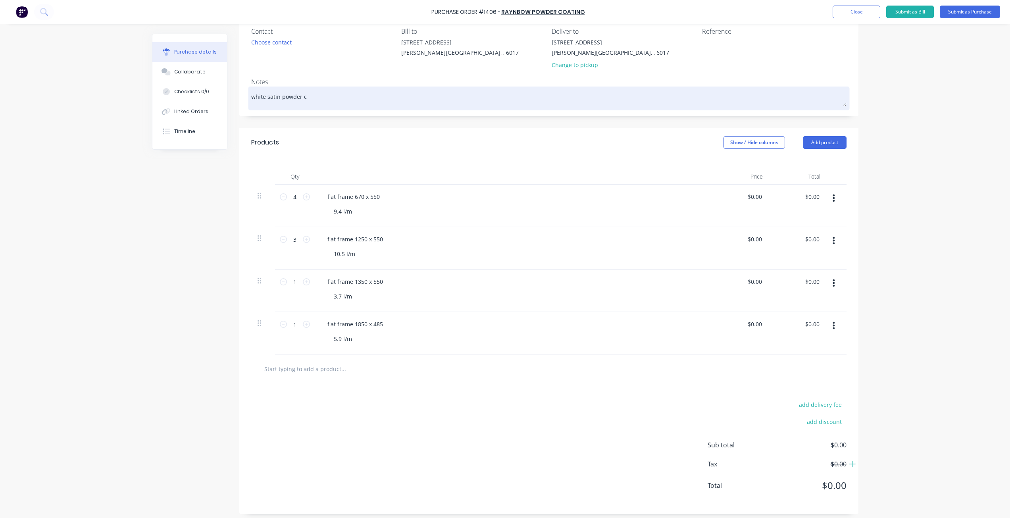
type textarea "white satin powder co"
type textarea "x"
type textarea "white satin powder coa"
type textarea "x"
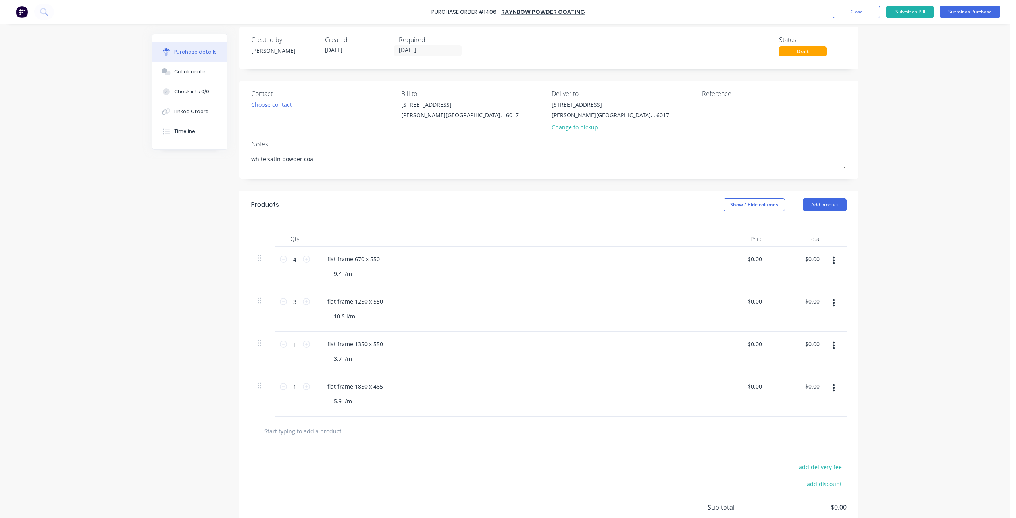
scroll to position [0, 0]
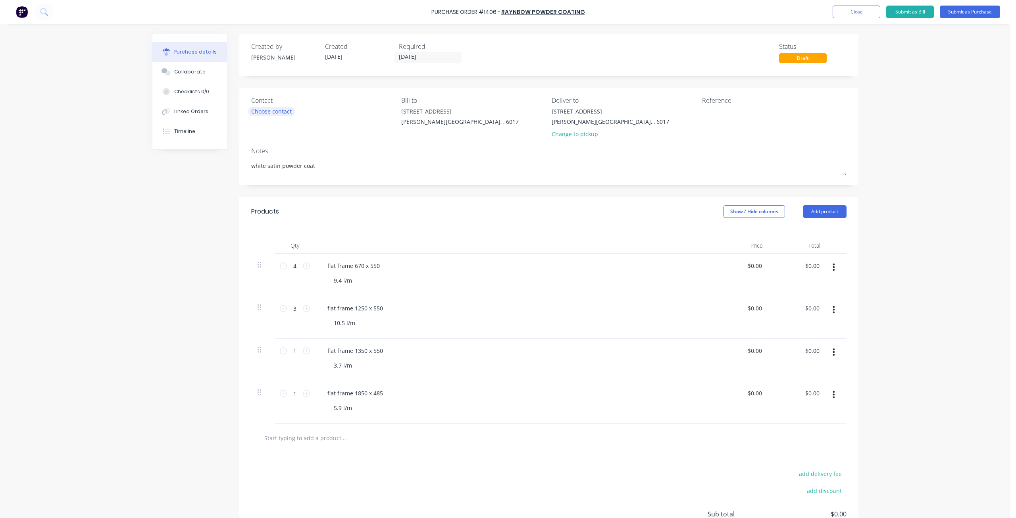
type textarea "white satin powder coat"
type textarea "x"
type textarea "white satin powder coat"
click at [273, 112] on div "Choose contact" at bounding box center [271, 111] width 40 height 8
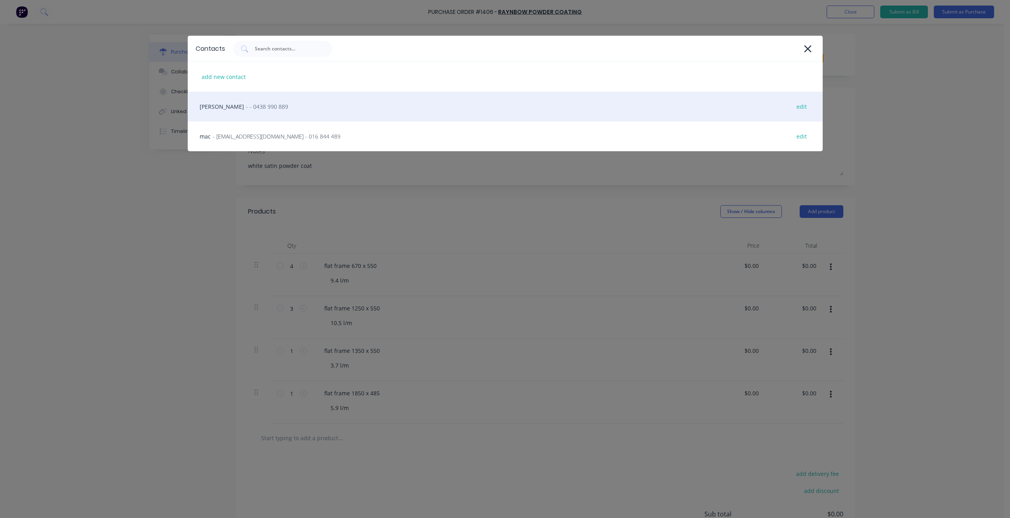
drag, startPoint x: 262, startPoint y: 109, endPoint x: 278, endPoint y: 112, distance: 16.5
click at [262, 109] on div "andy - - 0438 990 889 edit" at bounding box center [505, 107] width 635 height 30
type textarea "x"
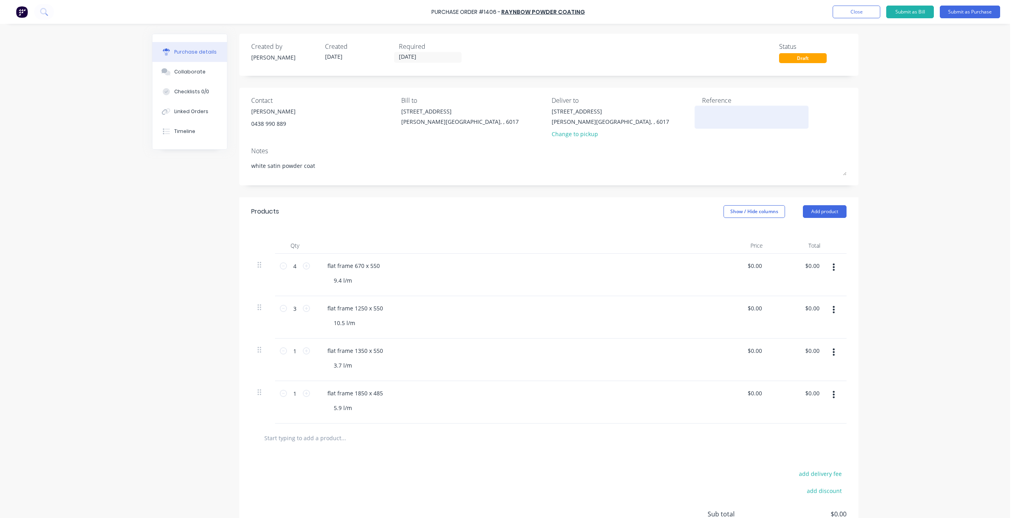
click at [712, 116] on textarea at bounding box center [751, 116] width 99 height 18
type textarea "jamel #1320 jamel"
type textarea "x"
type textarea "jamel #1320 jamel #"
type textarea "x"
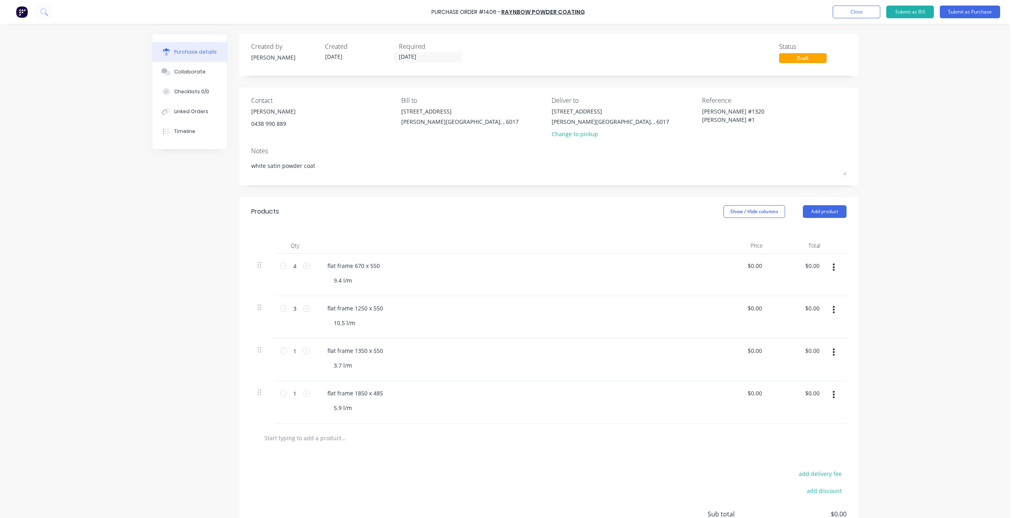
type textarea "jamel #1320 jamel #13"
type textarea "x"
type textarea "jamel #1320 jamel #131"
type textarea "x"
type textarea "jamel #1320 jamel #1318"
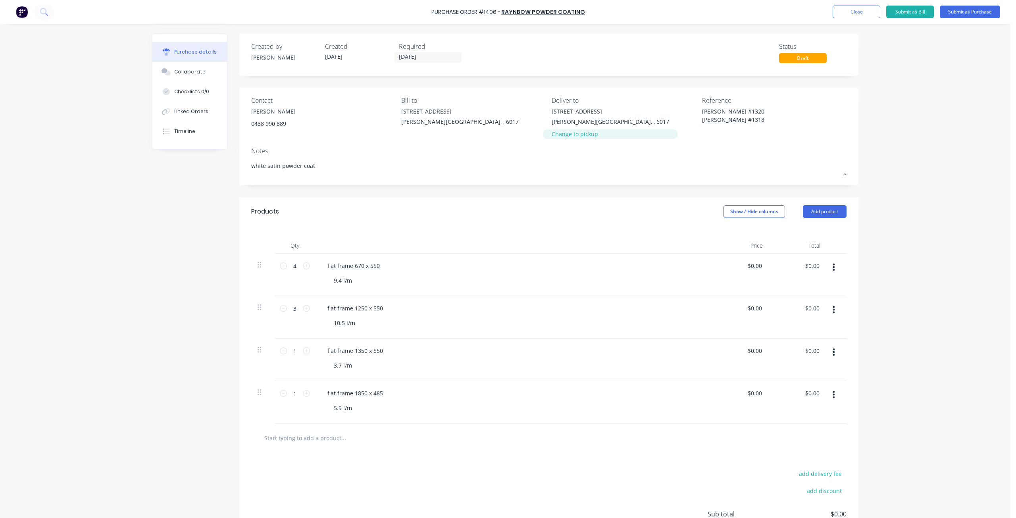
type textarea "x"
type textarea "jamel #1320 jamel #1318"
click at [571, 136] on div "Change to pickup" at bounding box center [611, 134] width 118 height 8
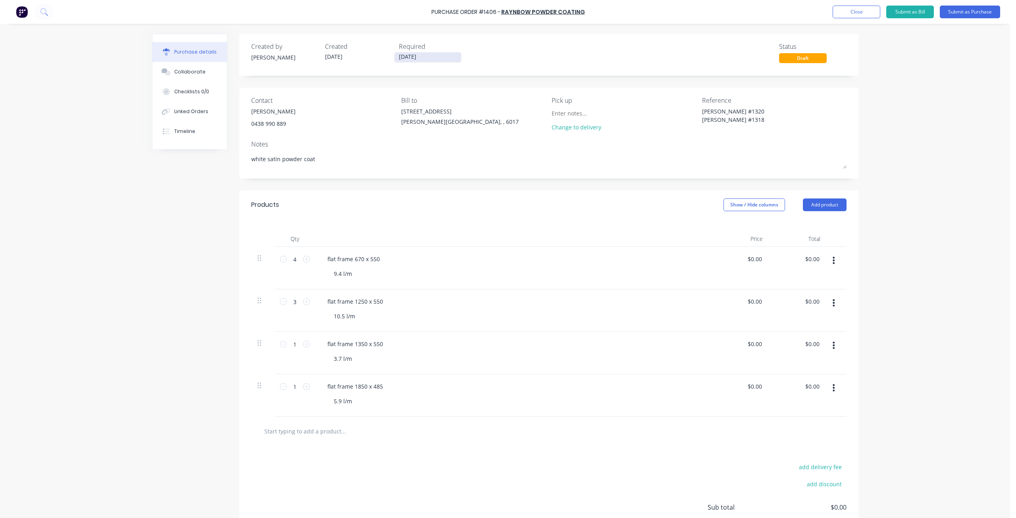
click at [452, 59] on input "[DATE]" at bounding box center [428, 57] width 67 height 10
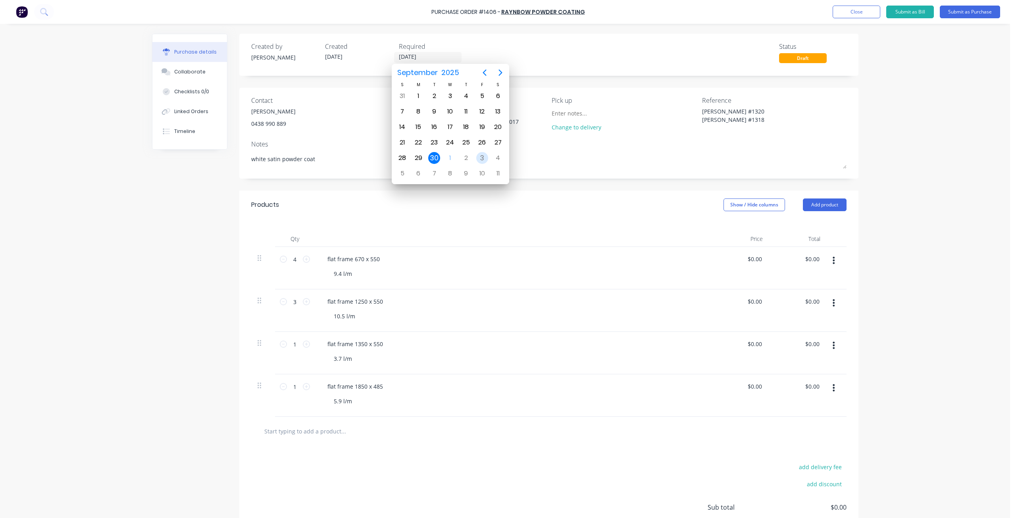
click at [483, 159] on div "3" at bounding box center [482, 158] width 12 height 12
type textarea "x"
type input "03/10/25"
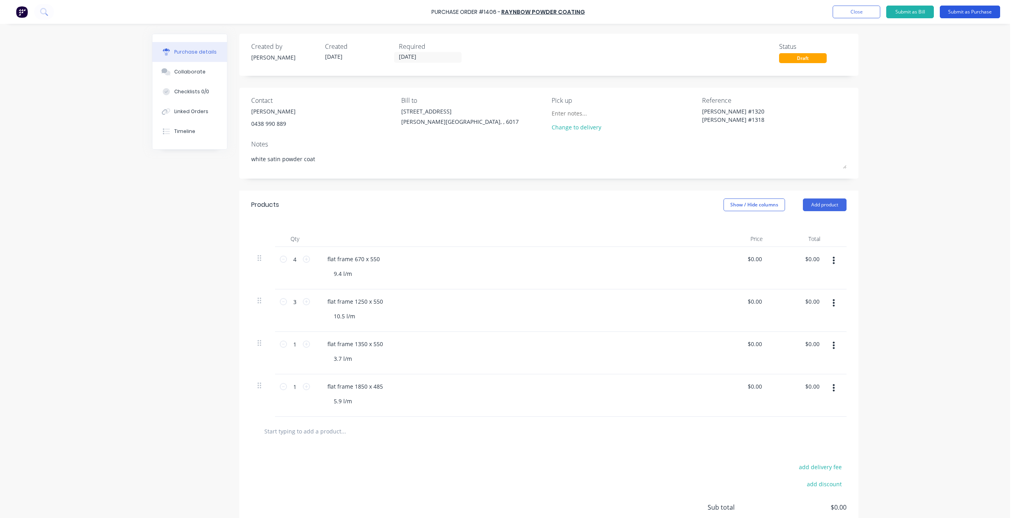
click at [976, 14] on button "Submit as Purchase" at bounding box center [970, 12] width 60 height 13
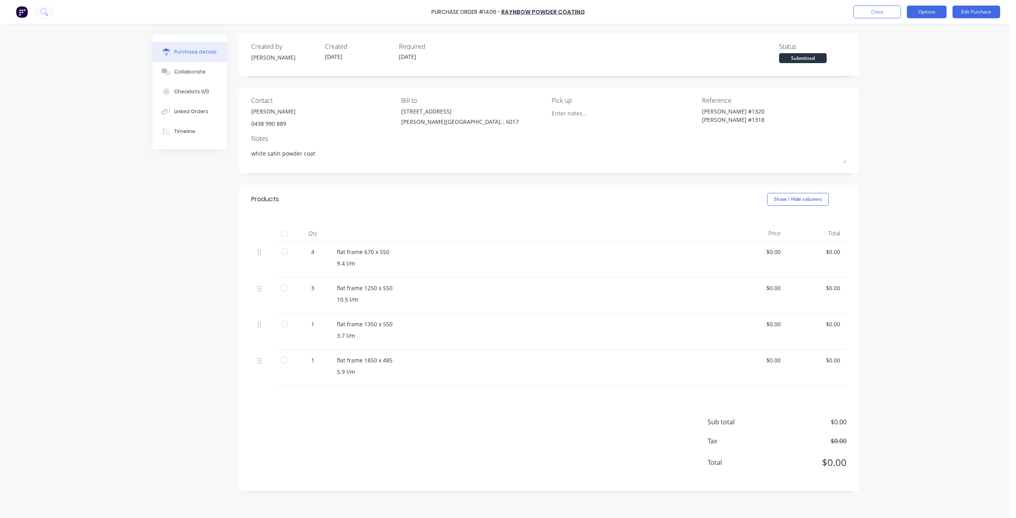
click at [919, 13] on button "Options" at bounding box center [927, 12] width 40 height 13
click at [910, 37] on div "Print / Email" at bounding box center [909, 33] width 61 height 12
click at [907, 66] on div "Without pricing" at bounding box center [909, 64] width 61 height 12
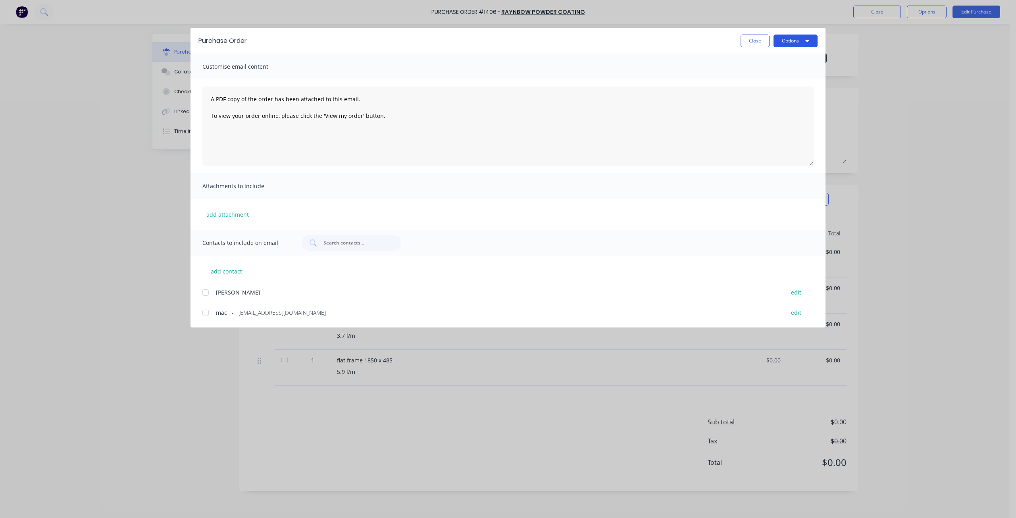
click at [790, 45] on button "Options" at bounding box center [796, 41] width 44 height 13
click at [776, 60] on div "Preview" at bounding box center [780, 61] width 61 height 12
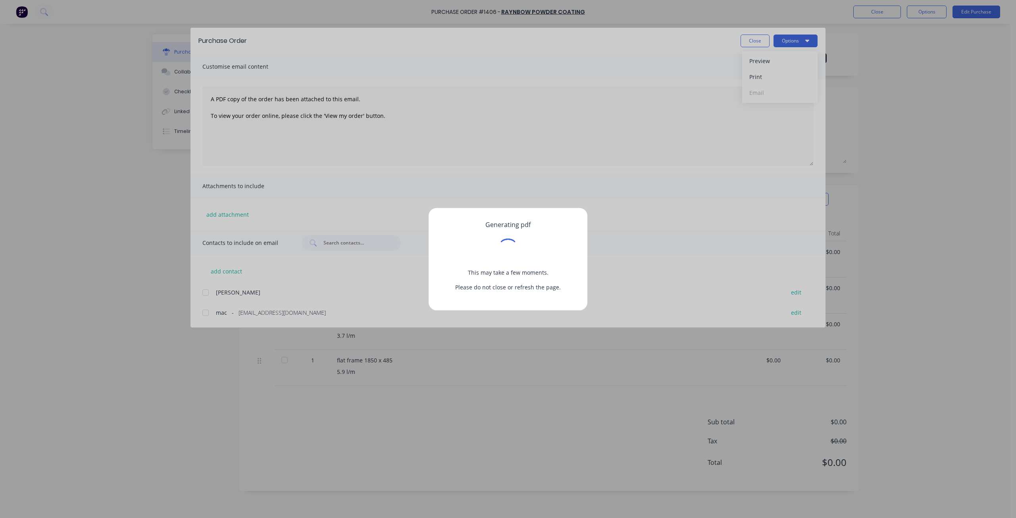
type textarea "x"
